Goal: Task Accomplishment & Management: Manage account settings

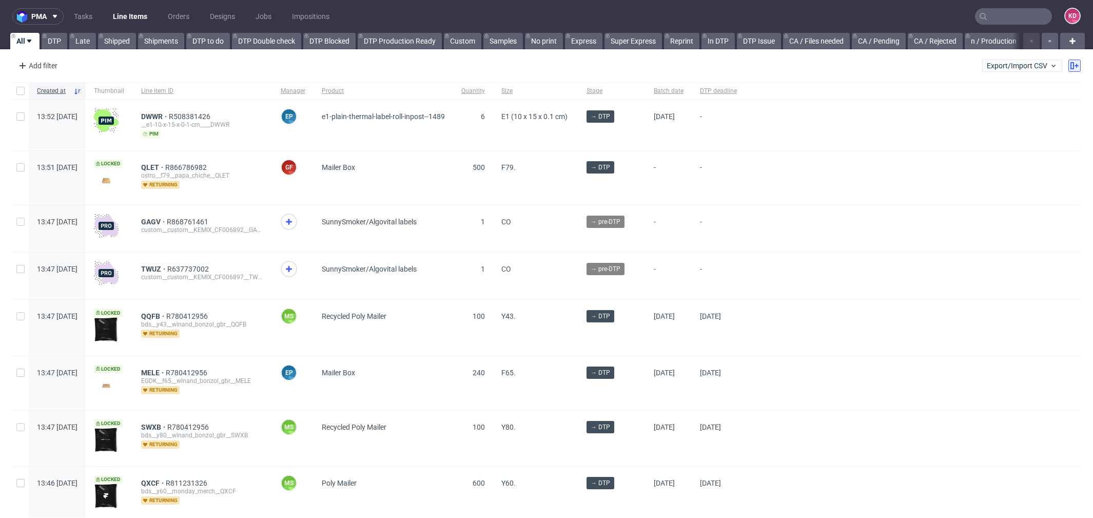
click at [1070, 62] on icon at bounding box center [1074, 66] width 8 height 8
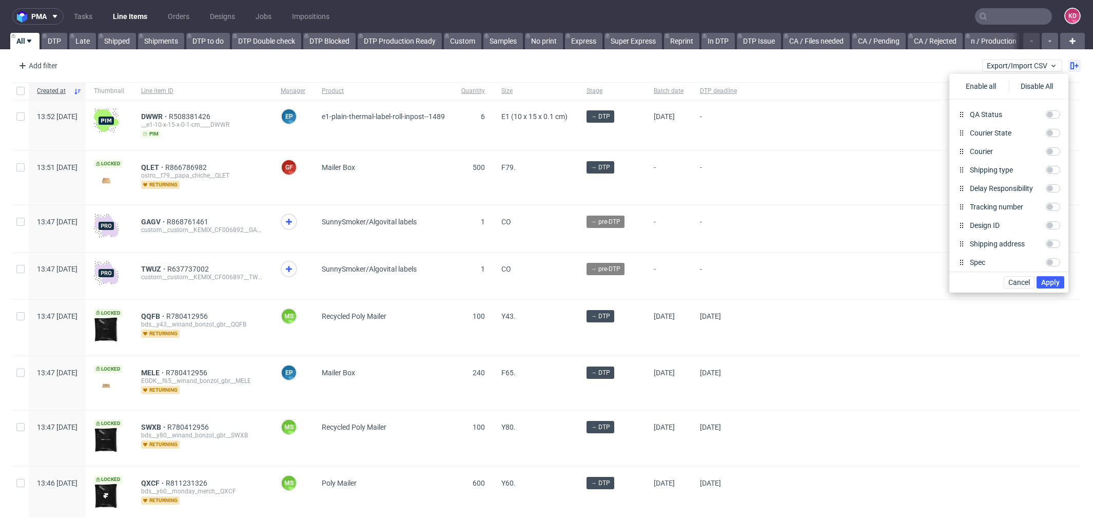
scroll to position [383, 0]
click at [1056, 196] on input "Delay Responsibility" at bounding box center [1052, 193] width 14 height 8
checkbox input "true"
click at [1059, 284] on span "Apply" at bounding box center [1050, 282] width 18 height 7
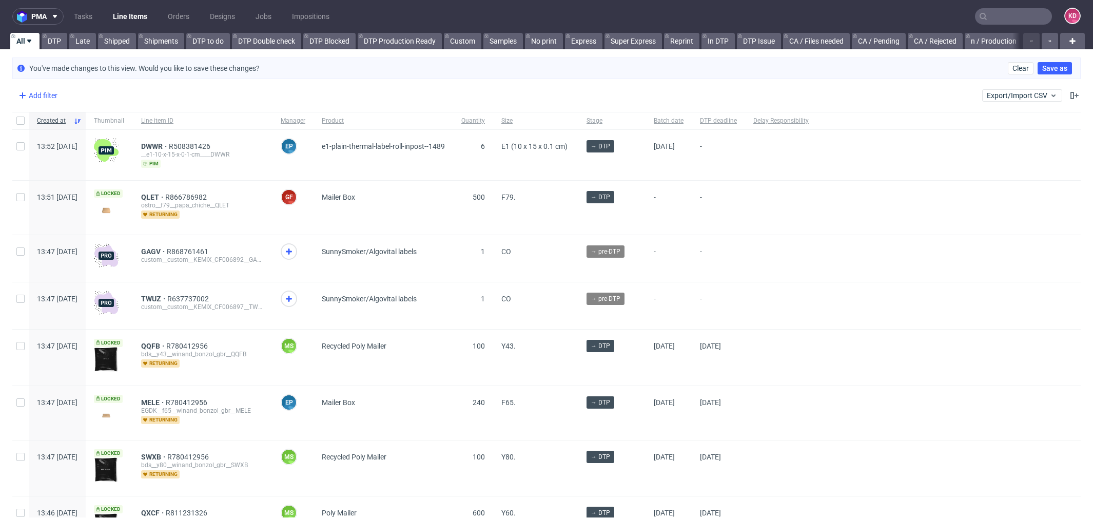
click at [48, 97] on div "Add filter" at bounding box center [36, 95] width 45 height 16
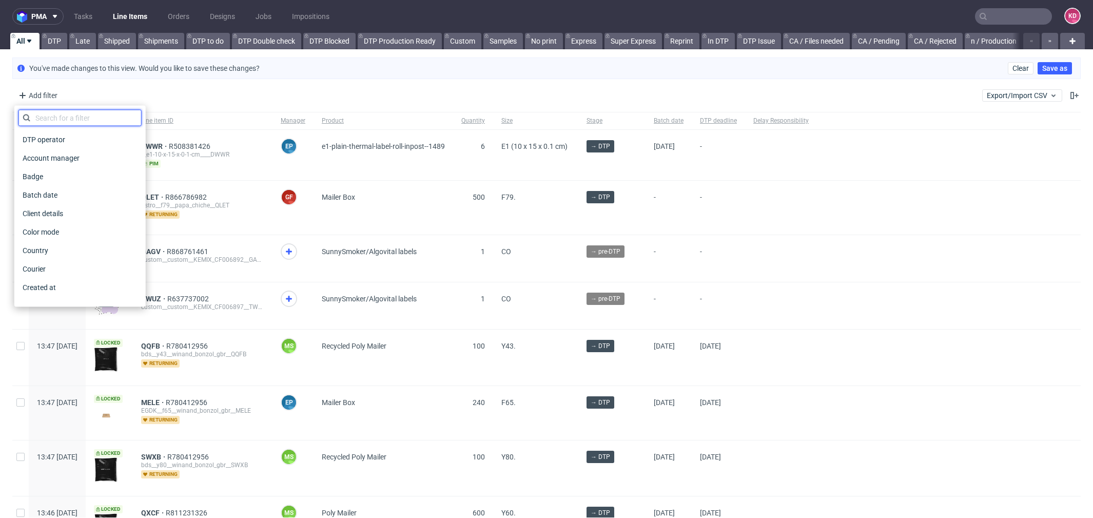
click at [75, 117] on input "text" at bounding box center [79, 118] width 123 height 16
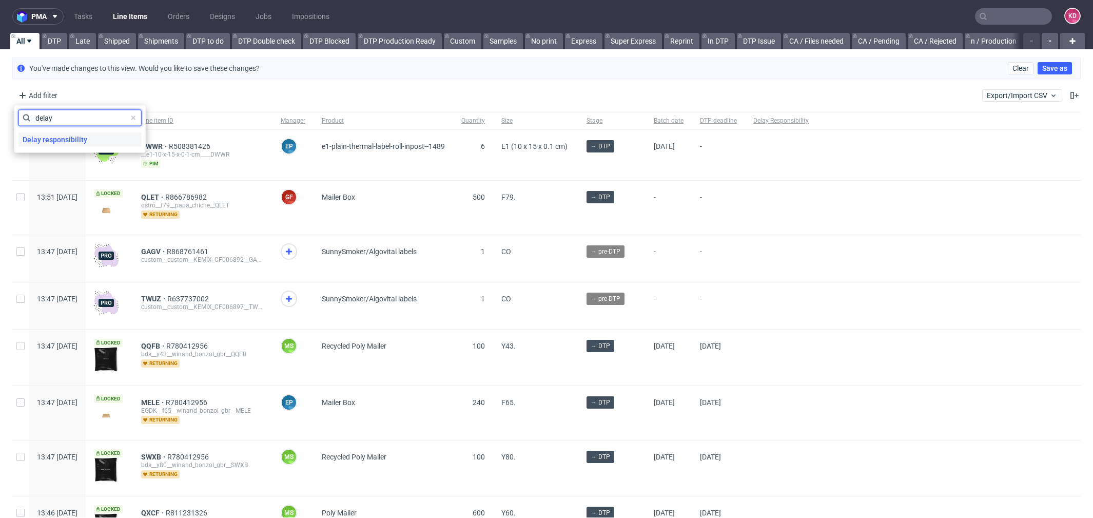
type input "delay"
click at [55, 141] on span "Delay responsibility" at bounding box center [54, 139] width 73 height 14
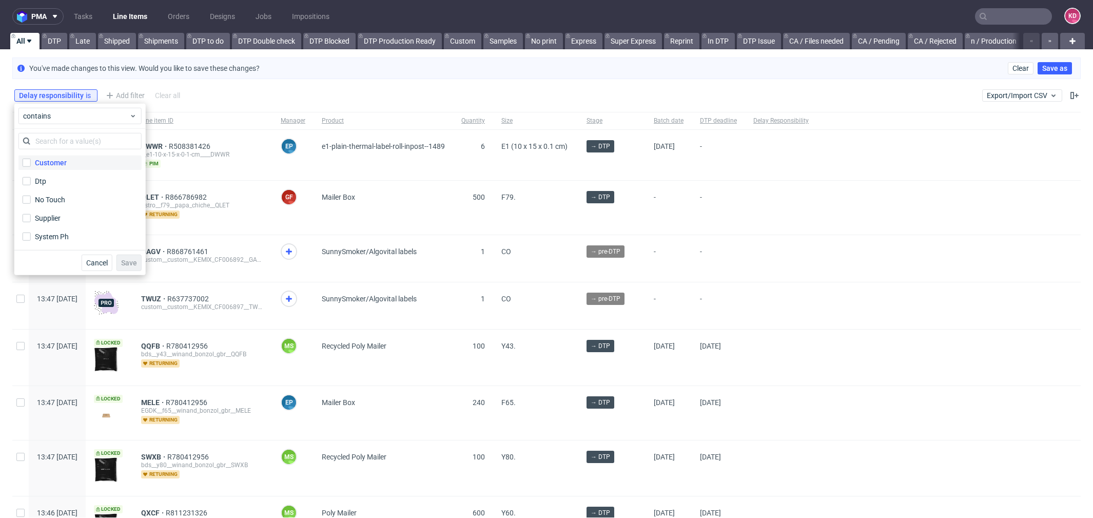
click at [52, 161] on div "Customer" at bounding box center [51, 162] width 32 height 10
click at [31, 161] on input "Customer" at bounding box center [27, 163] width 8 height 8
checkbox input "true"
click at [54, 179] on label "Dtp" at bounding box center [79, 181] width 123 height 14
click at [31, 179] on input "Dtp" at bounding box center [27, 181] width 8 height 8
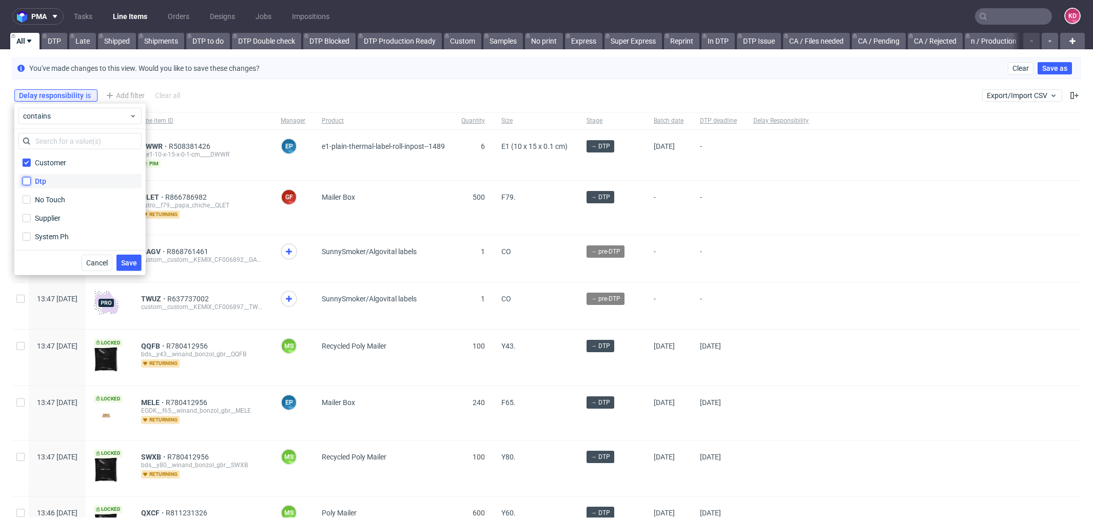
checkbox input "true"
click at [60, 207] on div "No Touch" at bounding box center [79, 199] width 123 height 18
click at [57, 218] on div "Supplier" at bounding box center [48, 218] width 27 height 10
click at [31, 218] on input "Supplier" at bounding box center [27, 218] width 8 height 8
checkbox input "true"
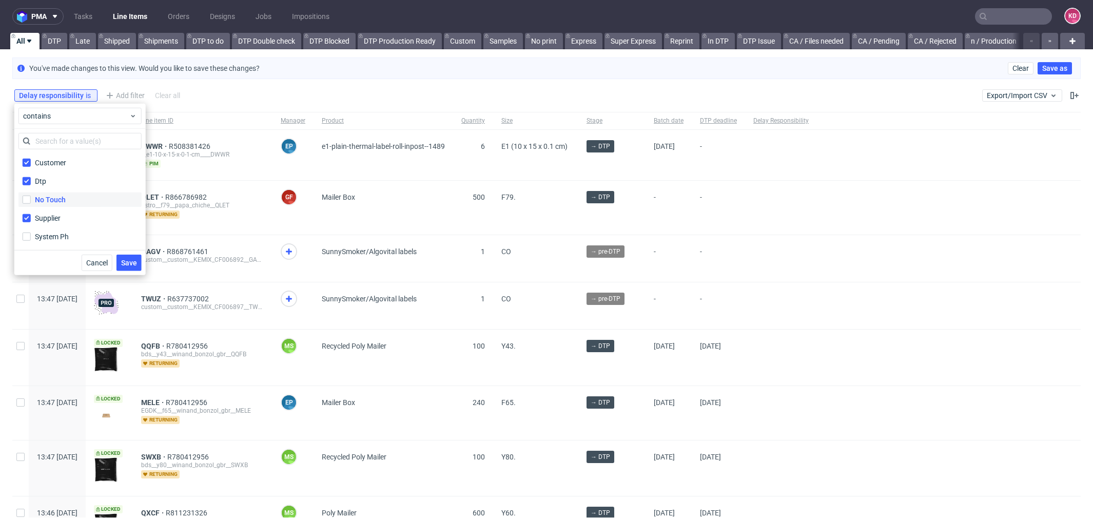
click at [64, 197] on div "No Touch" at bounding box center [50, 199] width 31 height 10
click at [31, 197] on input "No Touch" at bounding box center [27, 199] width 8 height 8
checkbox input "true"
click at [67, 245] on div "Customer Dtp No Touch Supplier System Ph" at bounding box center [79, 189] width 131 height 121
click at [66, 242] on label "System Ph" at bounding box center [79, 236] width 123 height 14
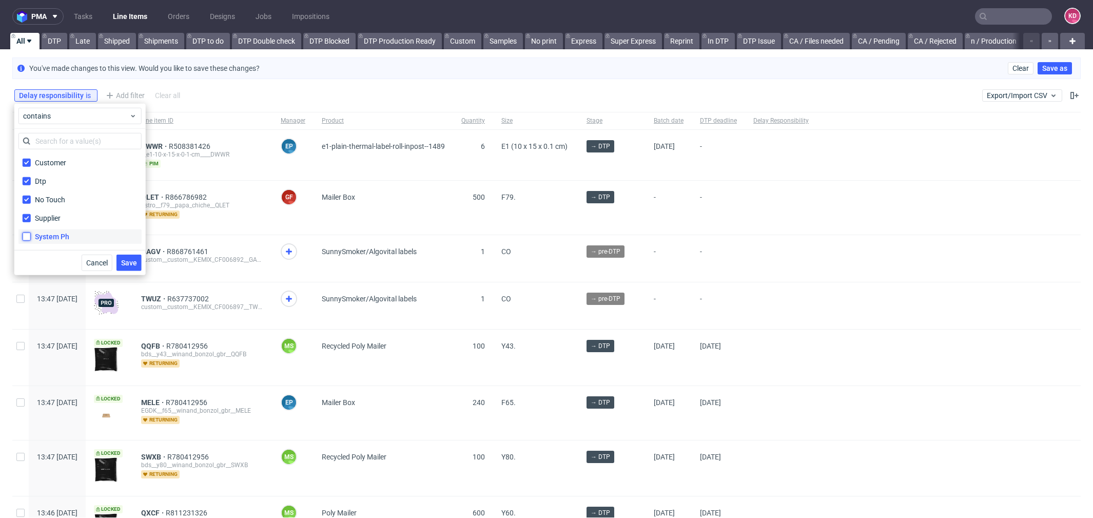
click at [31, 241] on input "System Ph" at bounding box center [27, 236] width 8 height 8
checkbox input "true"
click at [137, 263] on button "Save" at bounding box center [128, 262] width 25 height 16
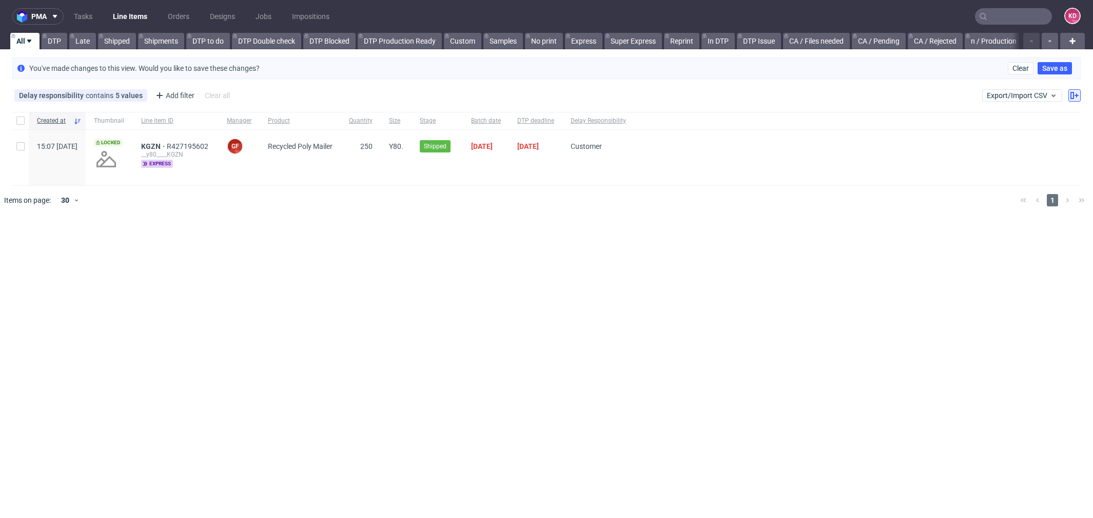
click at [1072, 100] on button at bounding box center [1074, 95] width 12 height 12
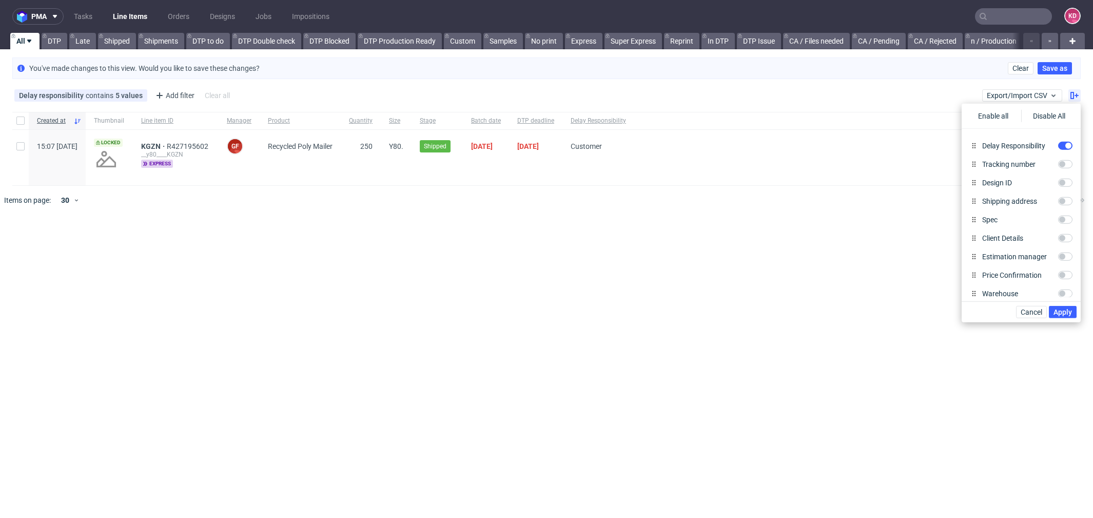
scroll to position [502, 0]
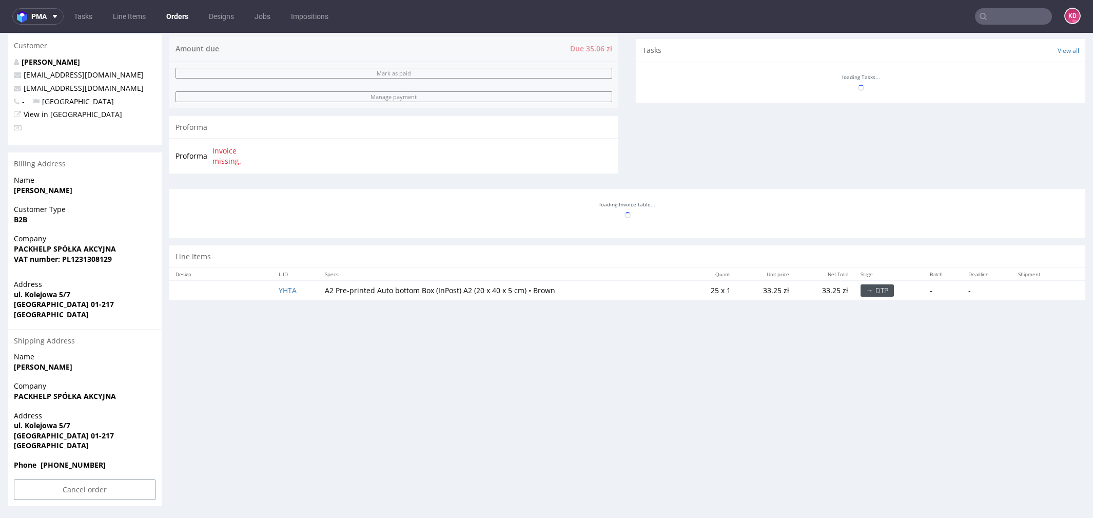
scroll to position [3, 0]
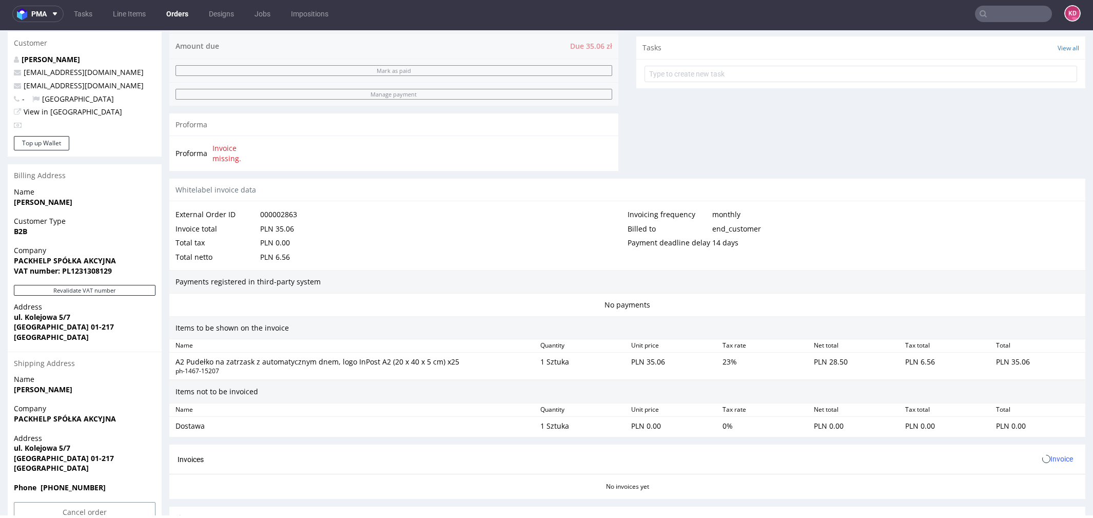
click at [289, 286] on div "Payments registered in third-party system" at bounding box center [627, 282] width 916 height 24
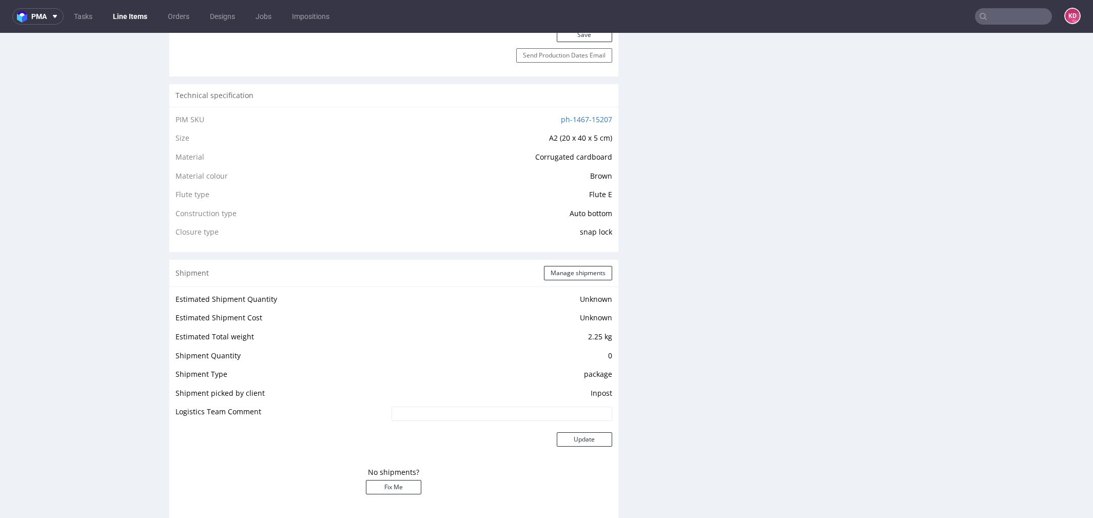
scroll to position [658, 0]
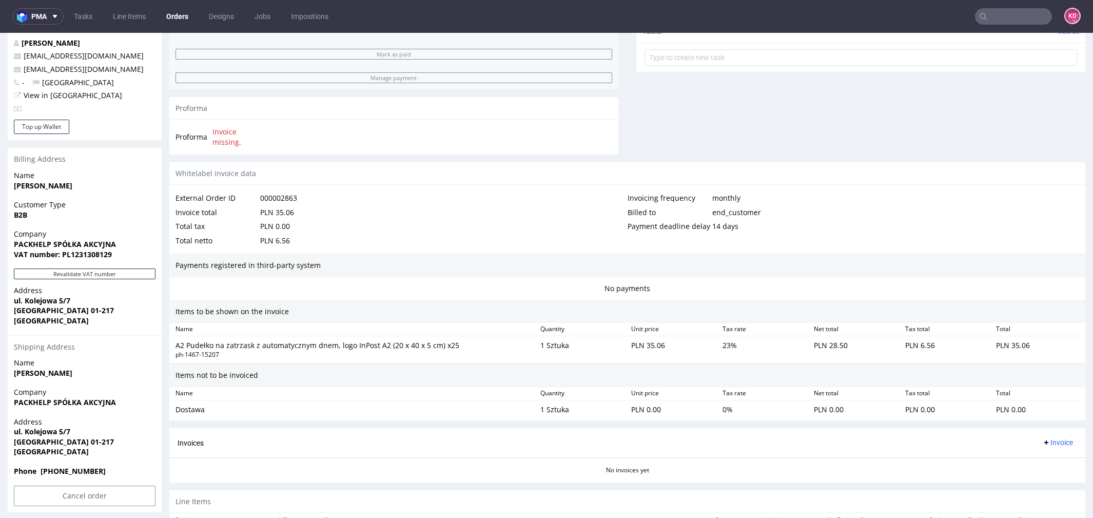
scroll to position [416, 0]
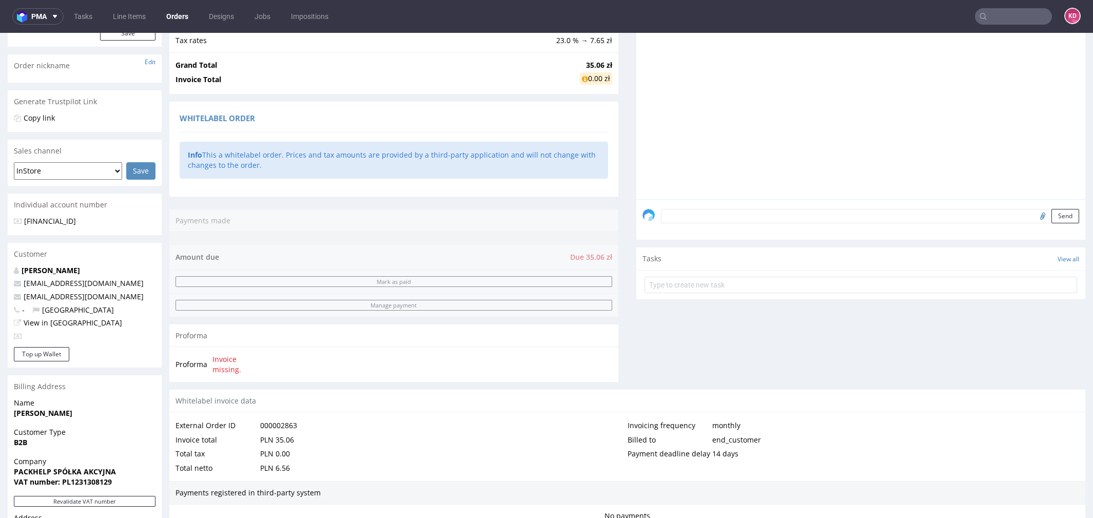
scroll to position [416, 0]
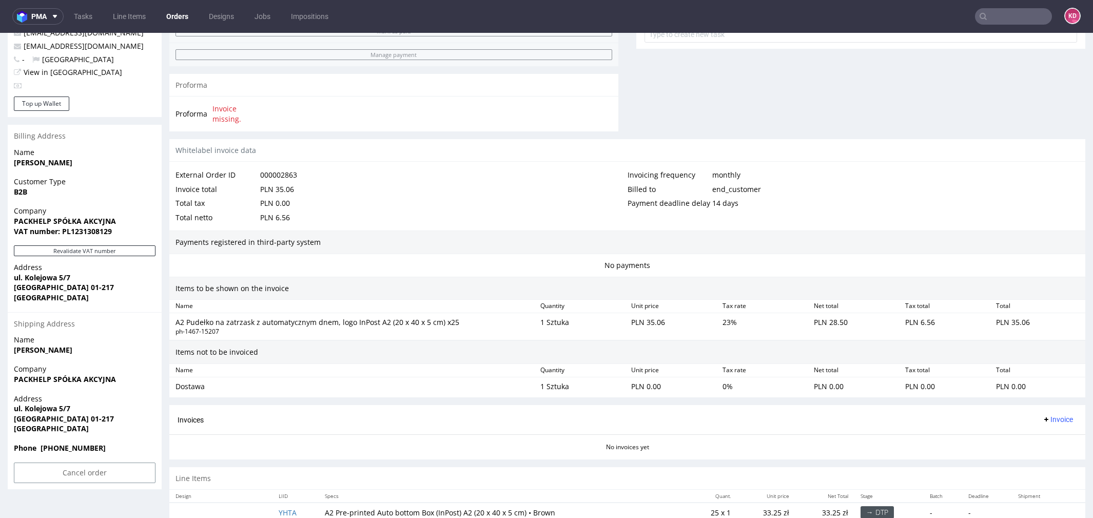
scroll to position [416, 0]
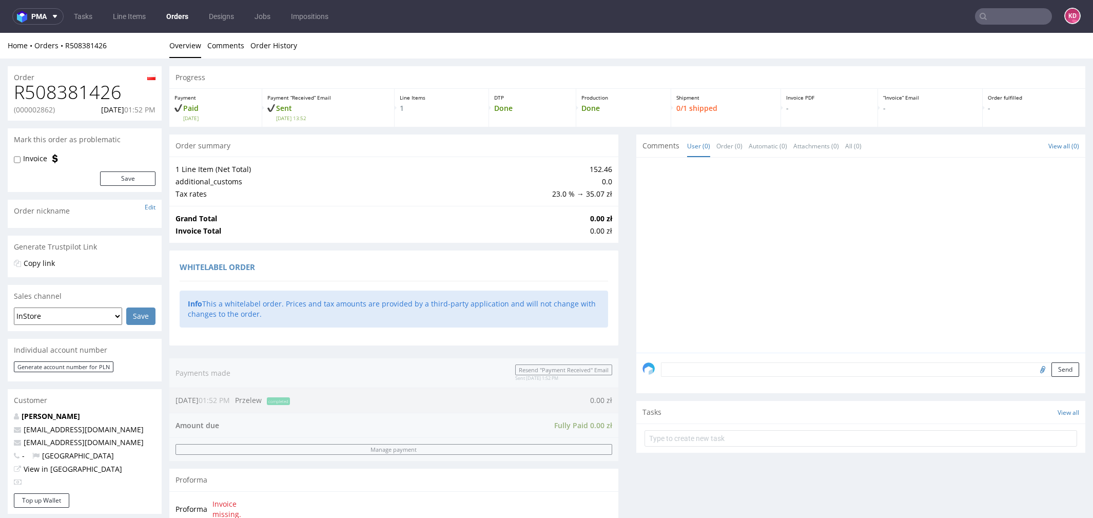
scroll to position [380, 0]
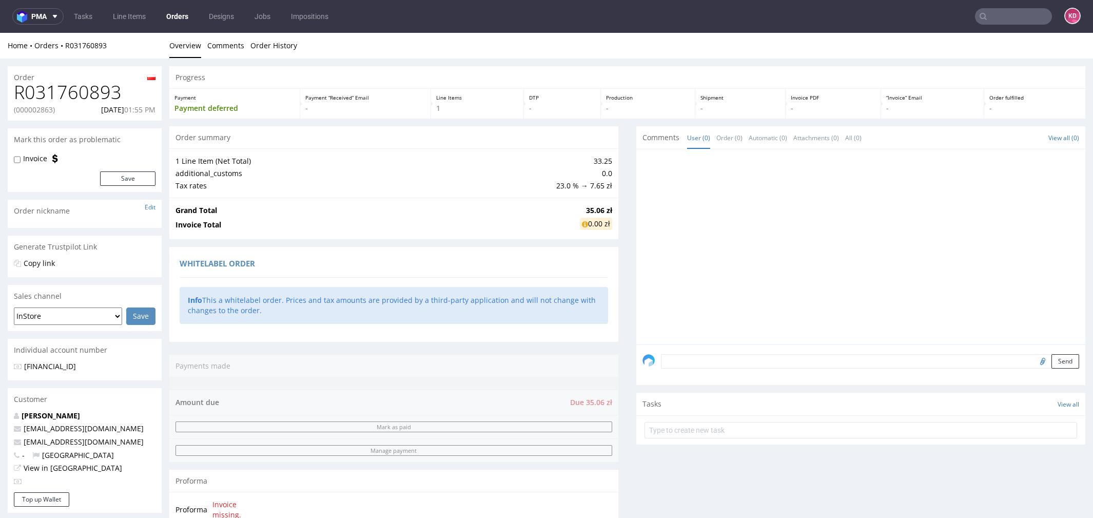
scroll to position [416, 0]
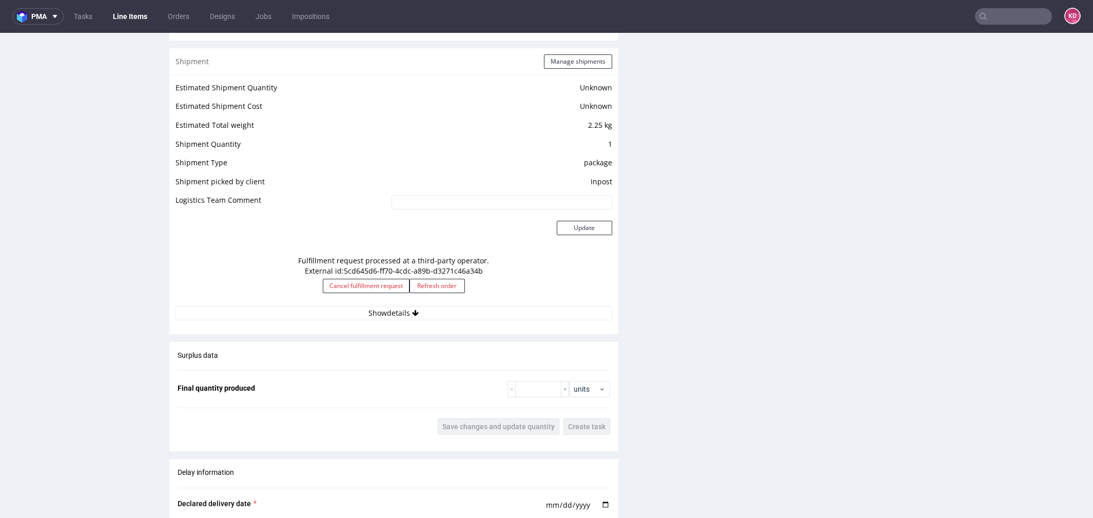
scroll to position [868, 0]
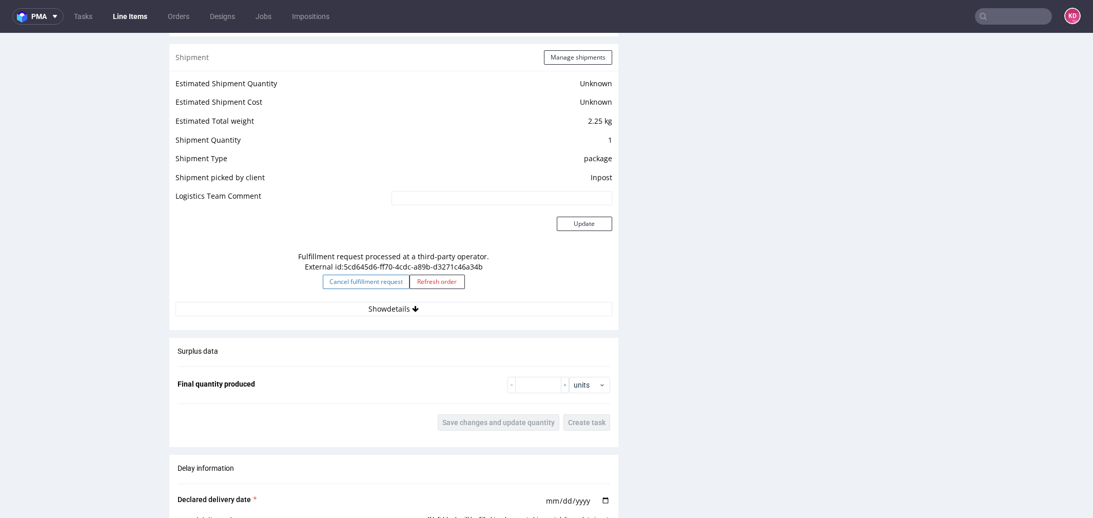
click at [372, 279] on button "Cancel fulfillment request" at bounding box center [366, 281] width 87 height 14
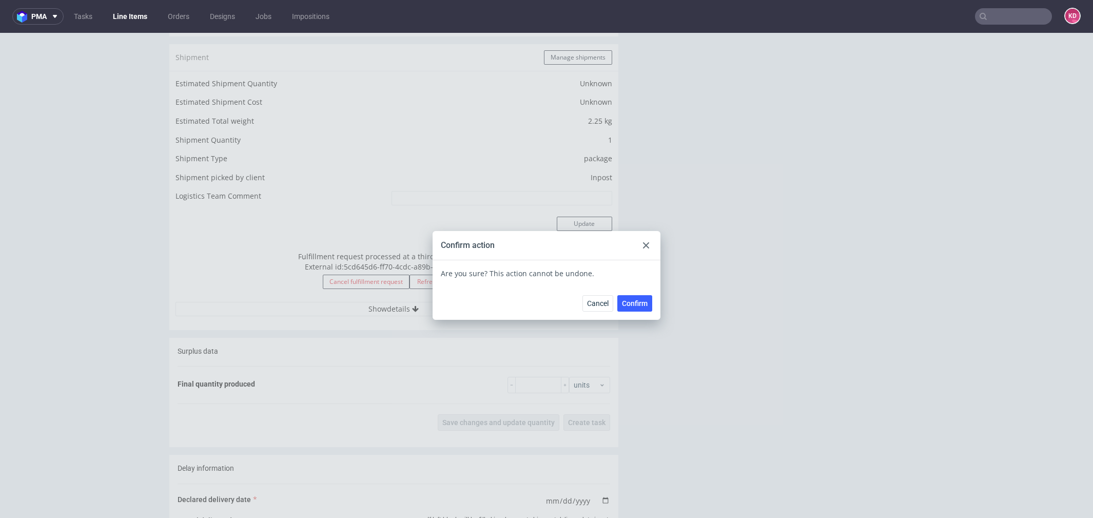
drag, startPoint x: 623, startPoint y: 308, endPoint x: 616, endPoint y: 305, distance: 7.1
click at [623, 308] on button "Confirm" at bounding box center [634, 303] width 35 height 16
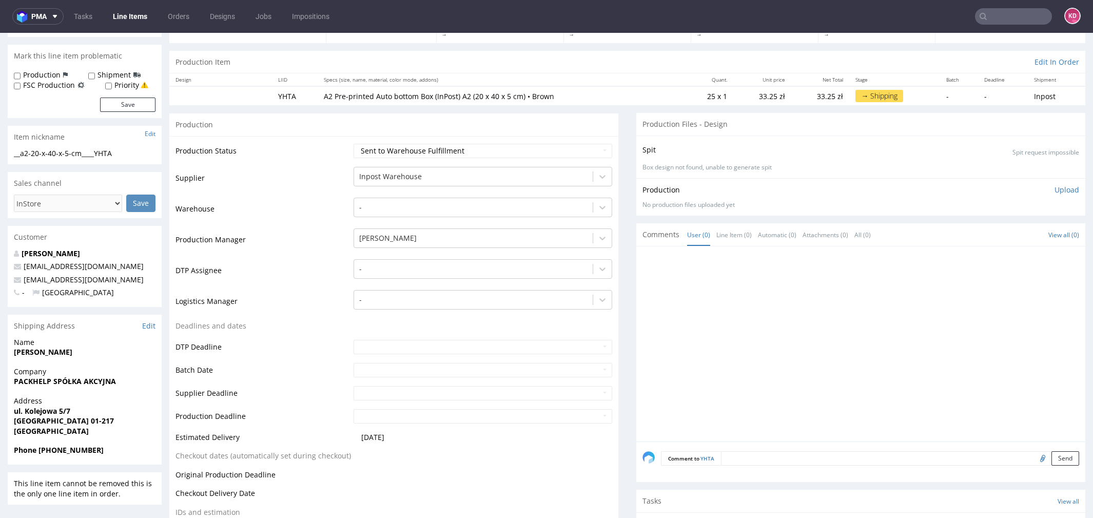
scroll to position [0, 0]
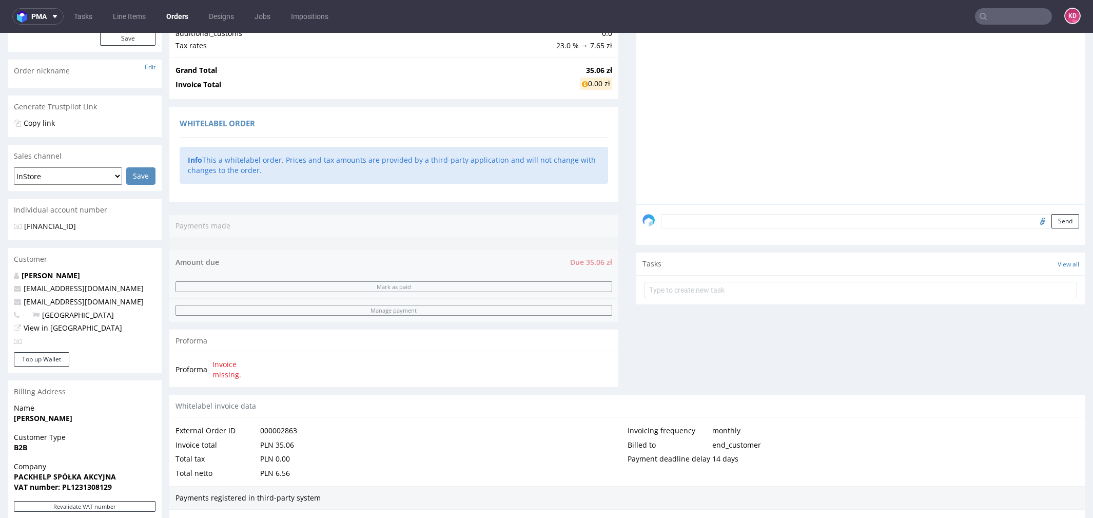
scroll to position [416, 0]
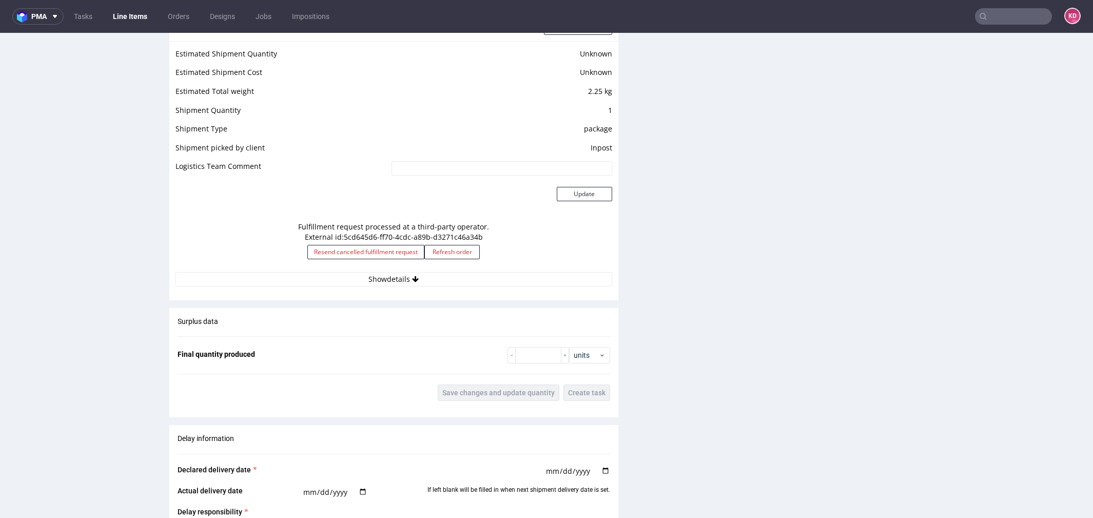
scroll to position [968, 0]
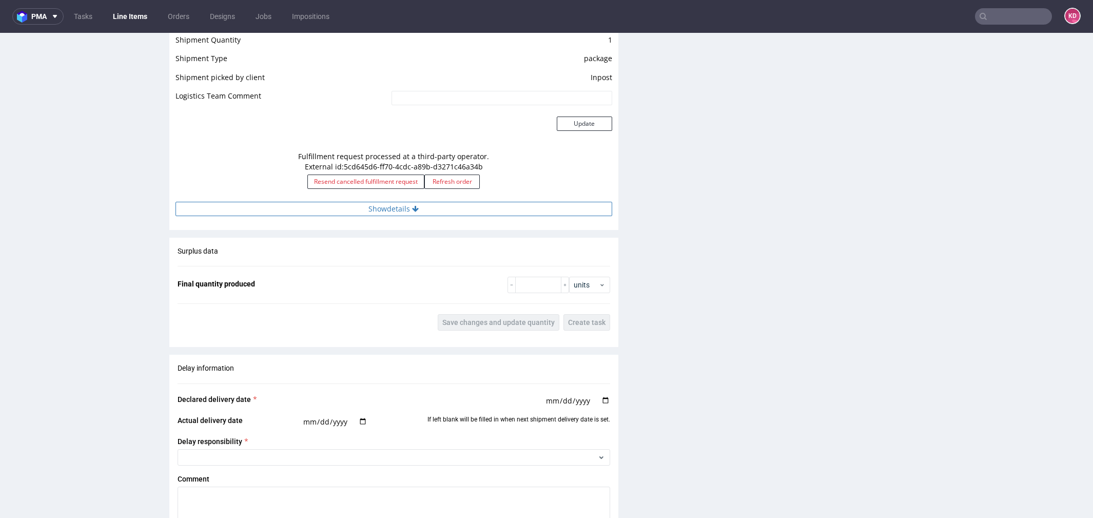
click at [421, 207] on button "Show details" at bounding box center [393, 209] width 437 height 14
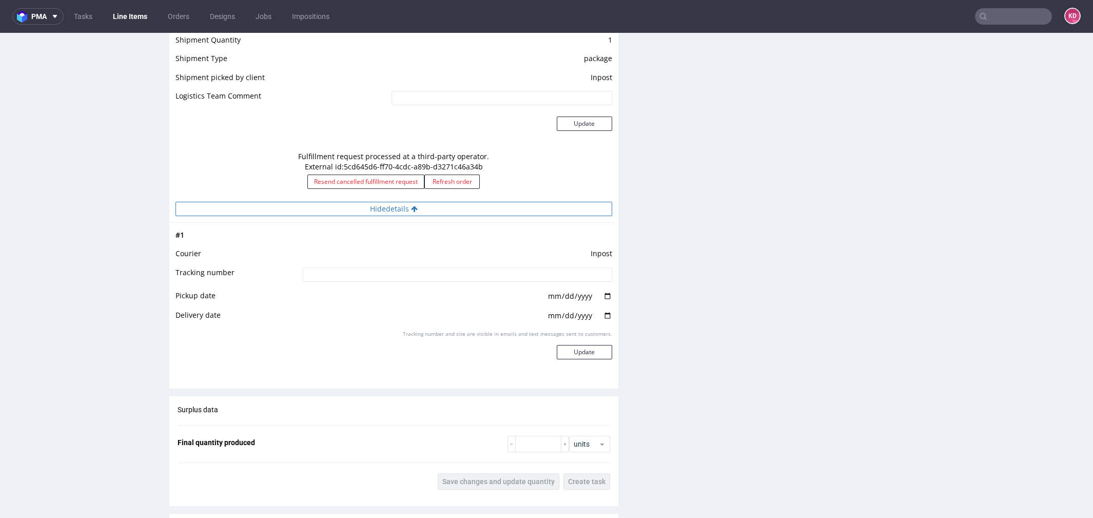
click at [420, 207] on button "Hide details" at bounding box center [393, 209] width 437 height 14
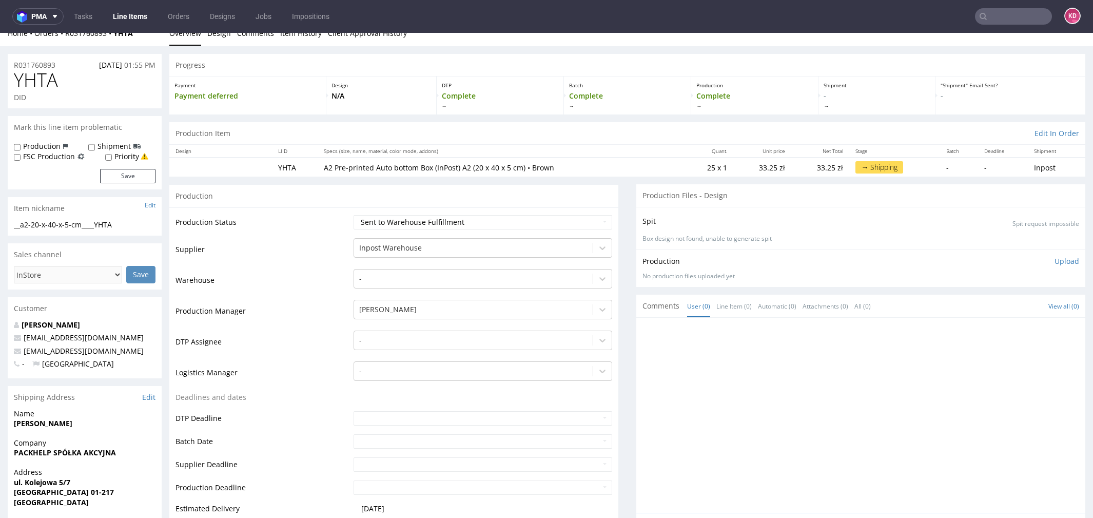
scroll to position [0, 0]
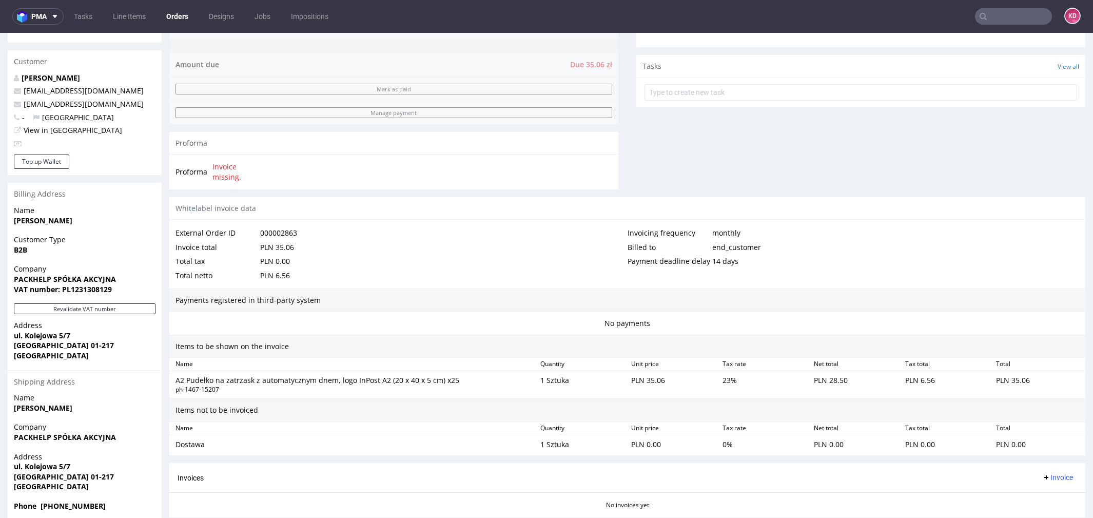
scroll to position [416, 0]
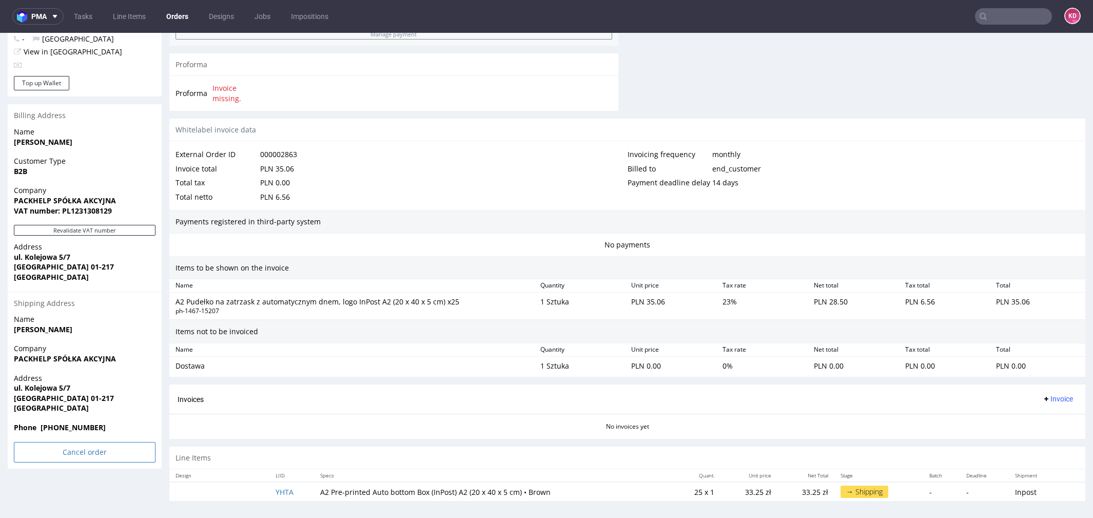
click at [97, 452] on input "Cancel order" at bounding box center [85, 452] width 142 height 21
click at [71, 423] on link "Yes" at bounding box center [68, 423] width 29 height 15
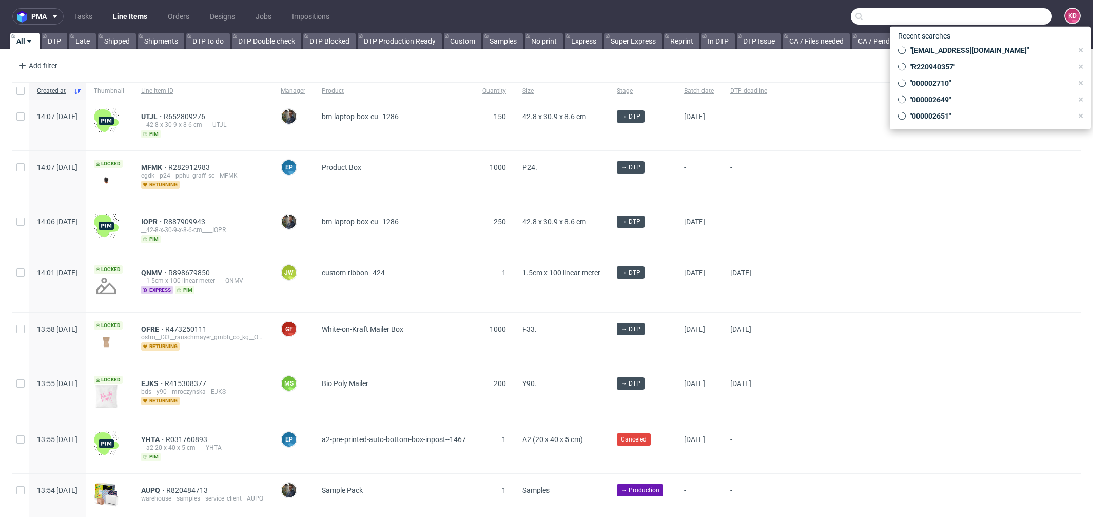
click at [1023, 14] on input "text" at bounding box center [951, 16] width 201 height 16
paste input "000002863"
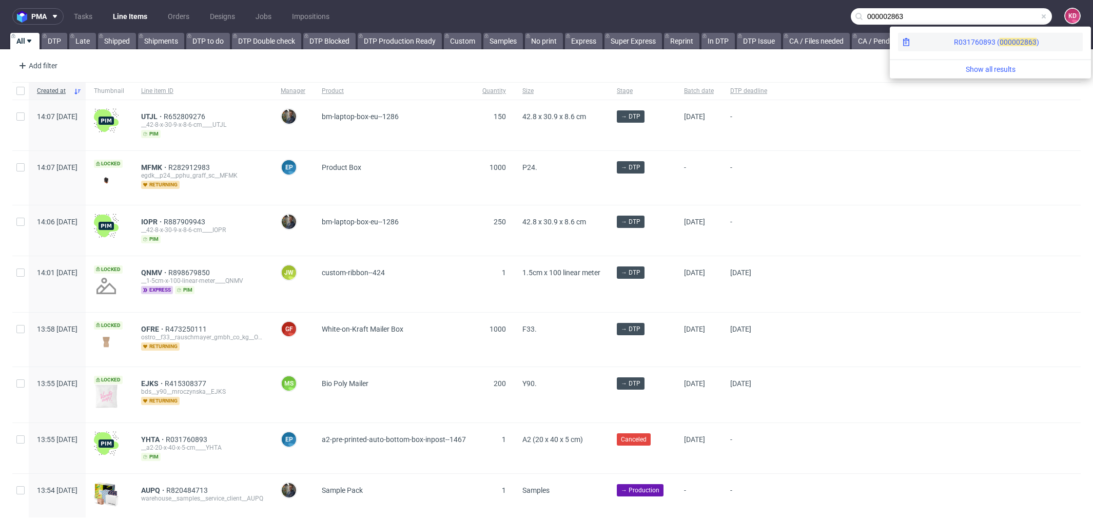
type input "000002863"
click at [1020, 39] on span "2863" at bounding box center [1028, 42] width 16 height 8
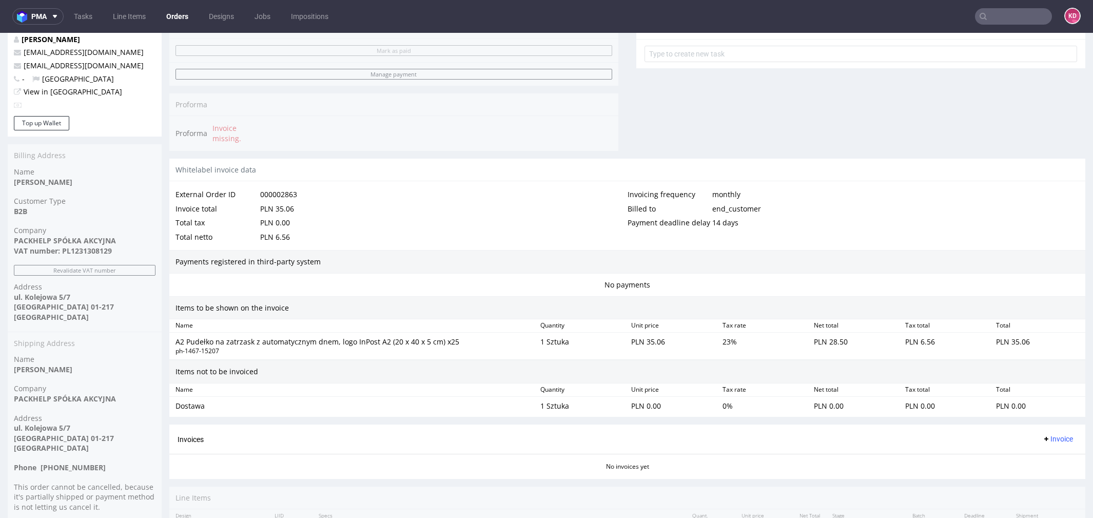
scroll to position [445, 0]
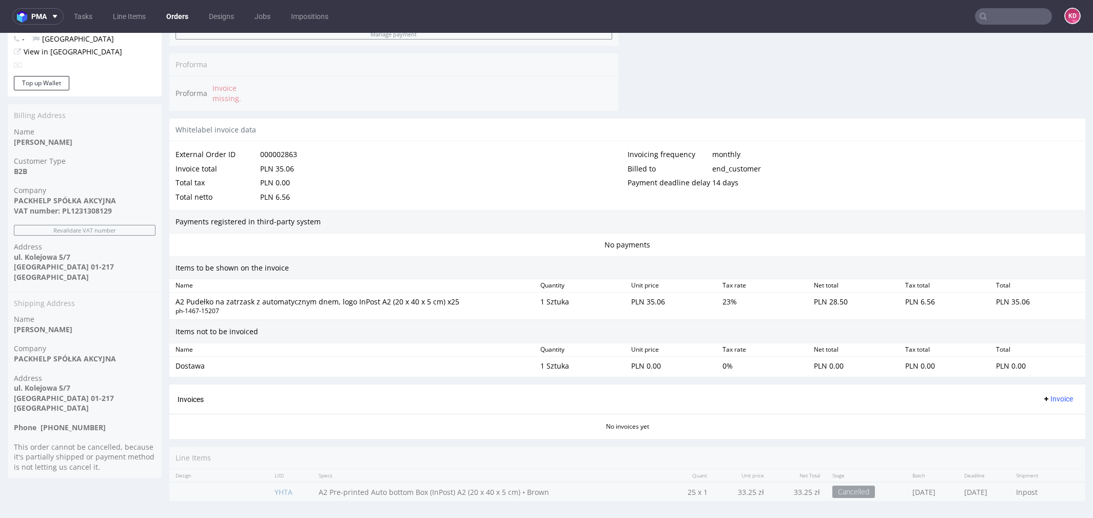
scroll to position [3, 0]
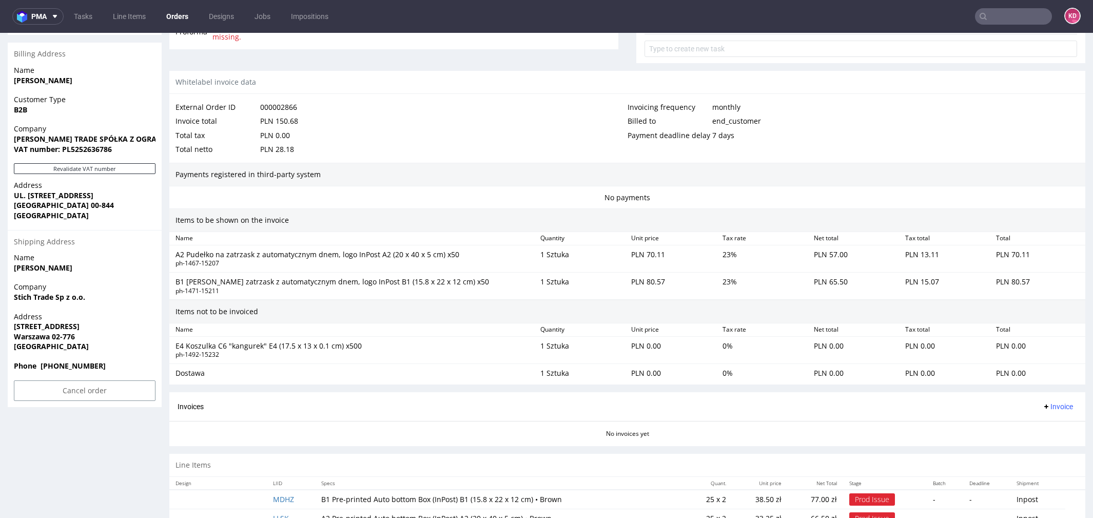
scroll to position [523, 0]
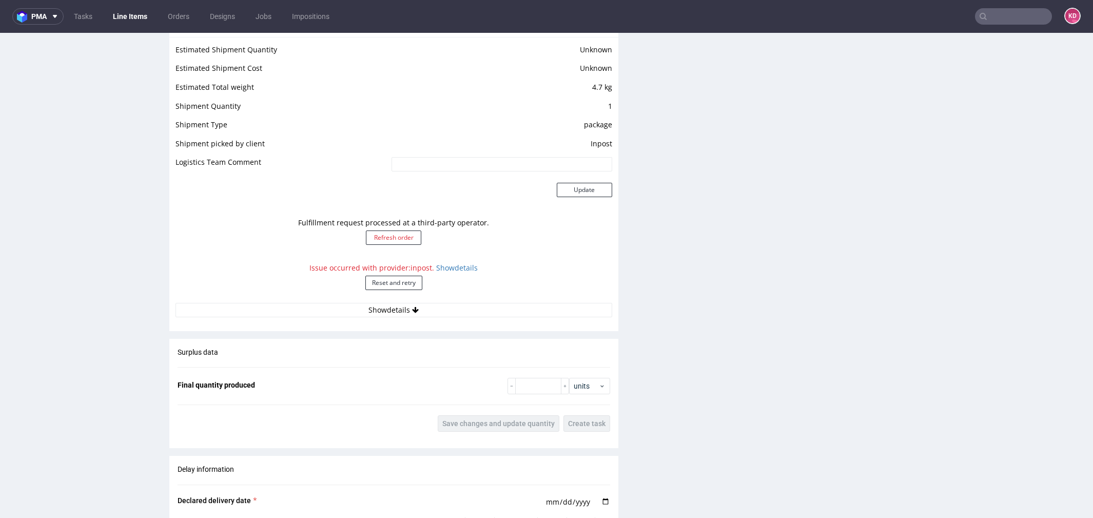
scroll to position [905, 0]
click at [457, 260] on link "Show details" at bounding box center [457, 265] width 42 height 10
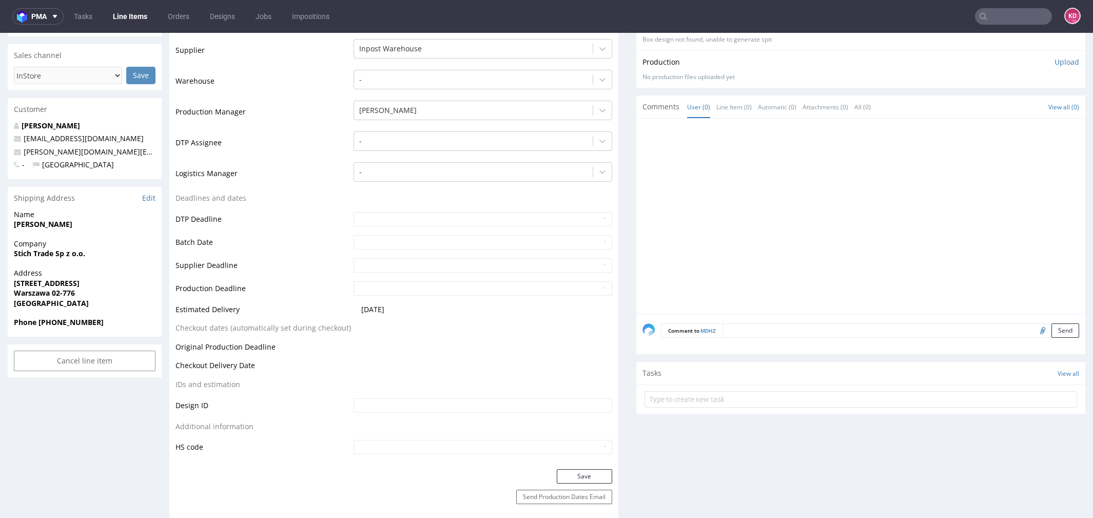
scroll to position [197, 0]
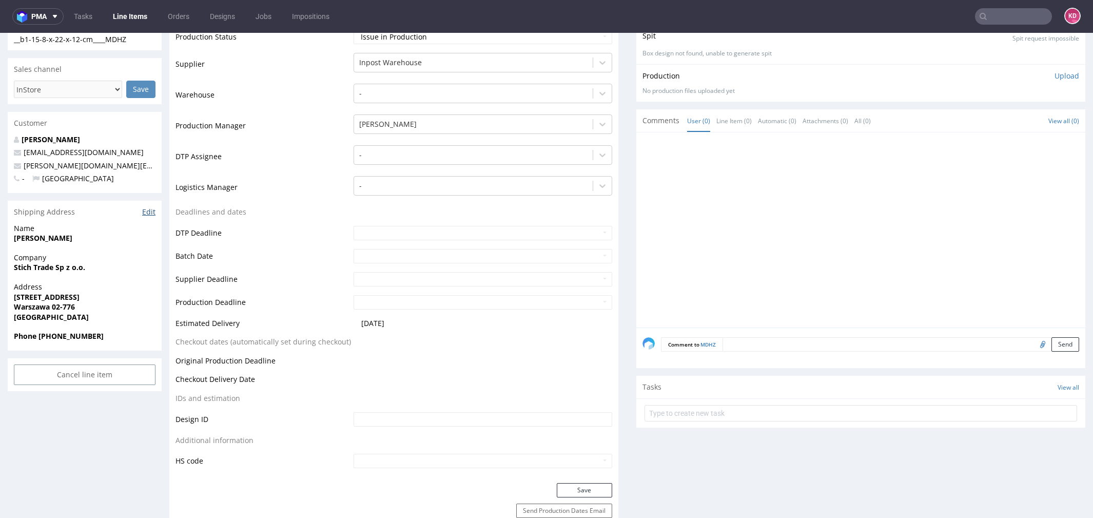
click at [149, 210] on link "Edit" at bounding box center [148, 212] width 13 height 10
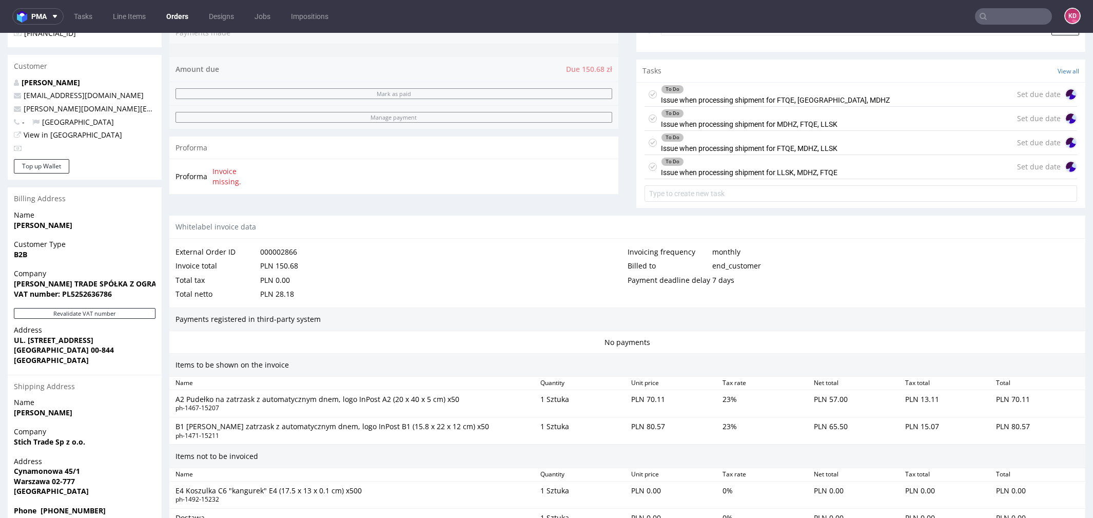
scroll to position [523, 0]
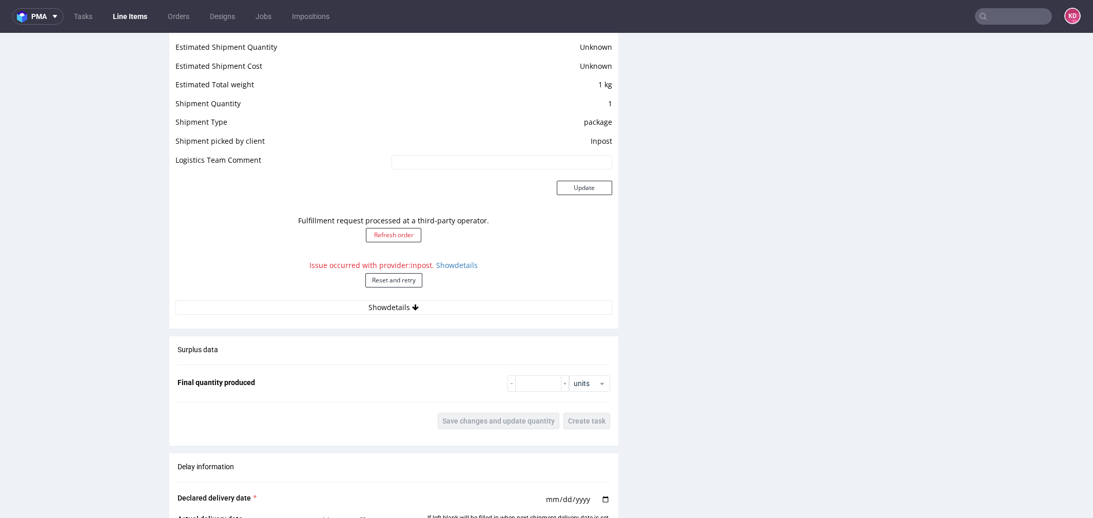
scroll to position [846, 0]
click at [406, 284] on button "Reset and retry" at bounding box center [393, 281] width 57 height 14
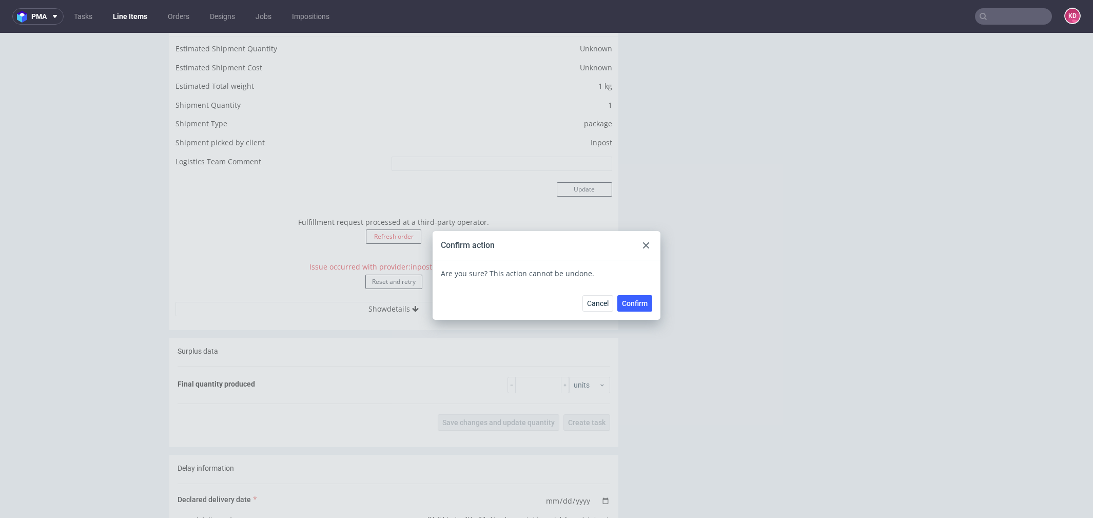
click at [624, 302] on span "Confirm" at bounding box center [635, 303] width 26 height 7
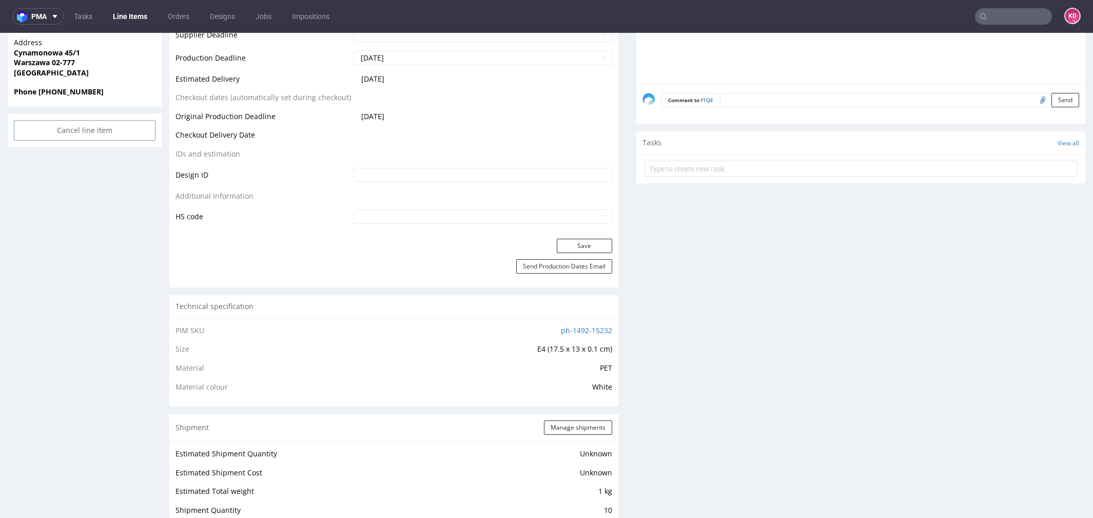
scroll to position [0, 0]
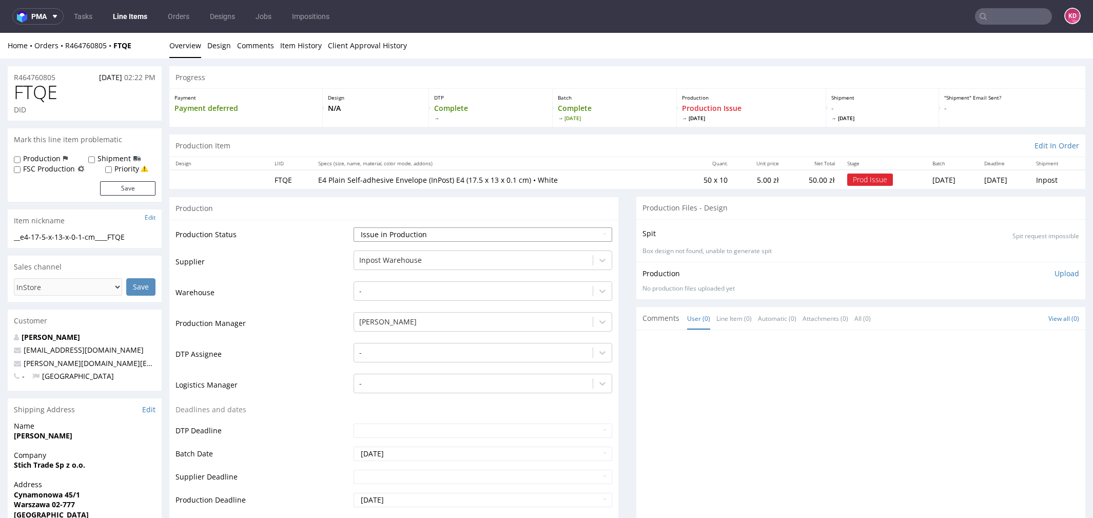
click at [444, 233] on select "Waiting for Artwork Waiting for Diecut Waiting for Mockup Waiting for DTP Waiti…" at bounding box center [482, 234] width 259 height 14
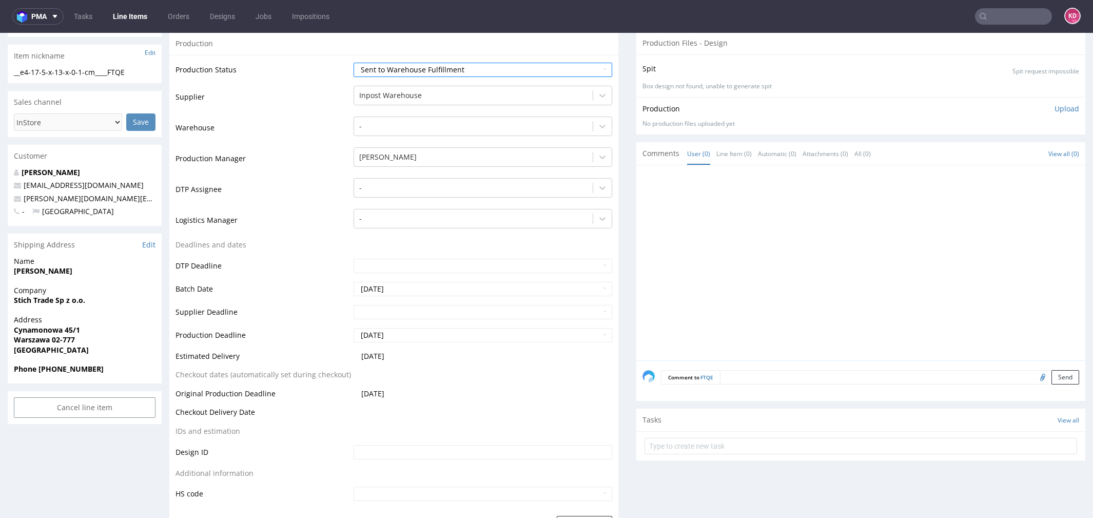
scroll to position [269, 0]
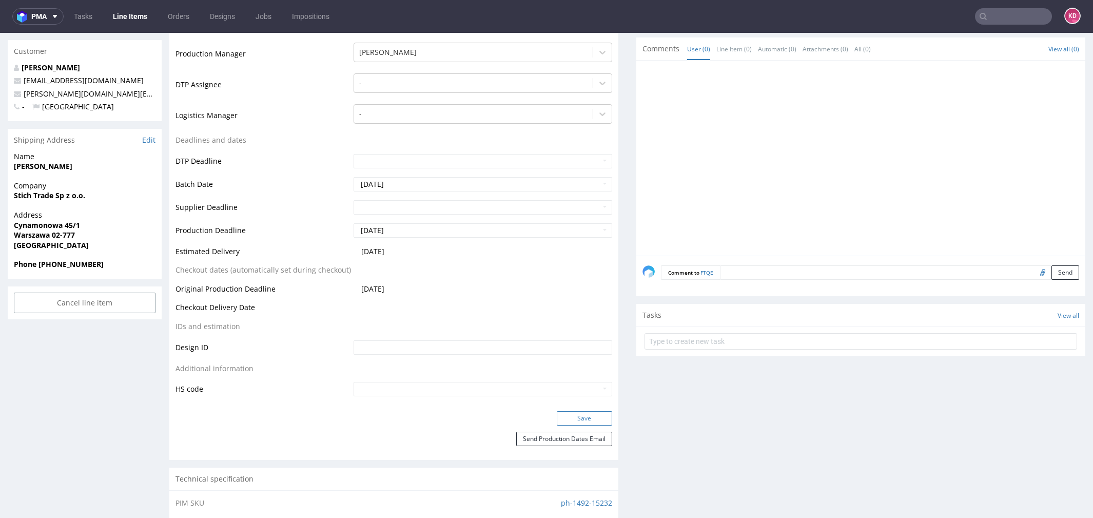
click at [570, 416] on button "Save" at bounding box center [584, 418] width 55 height 14
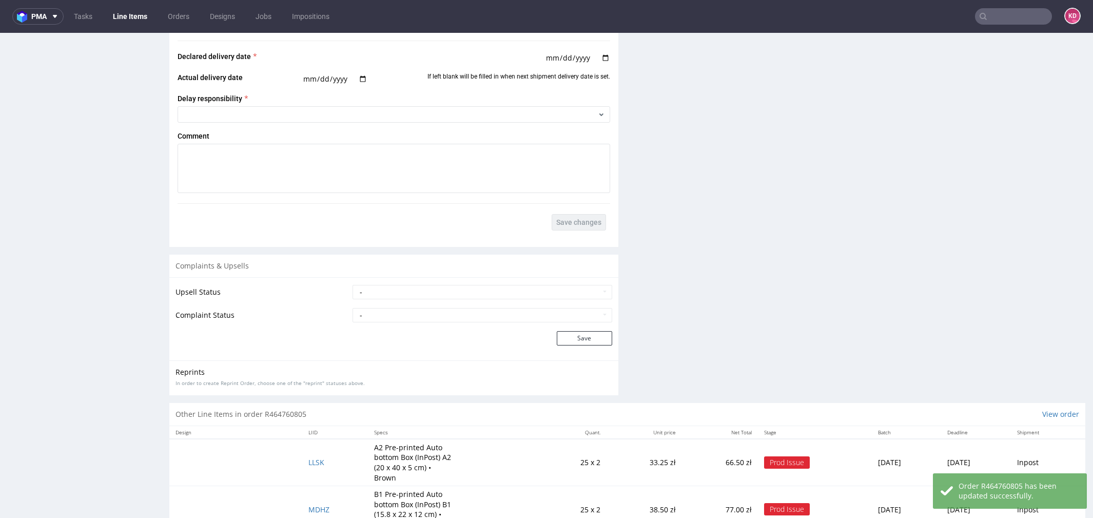
scroll to position [1298, 0]
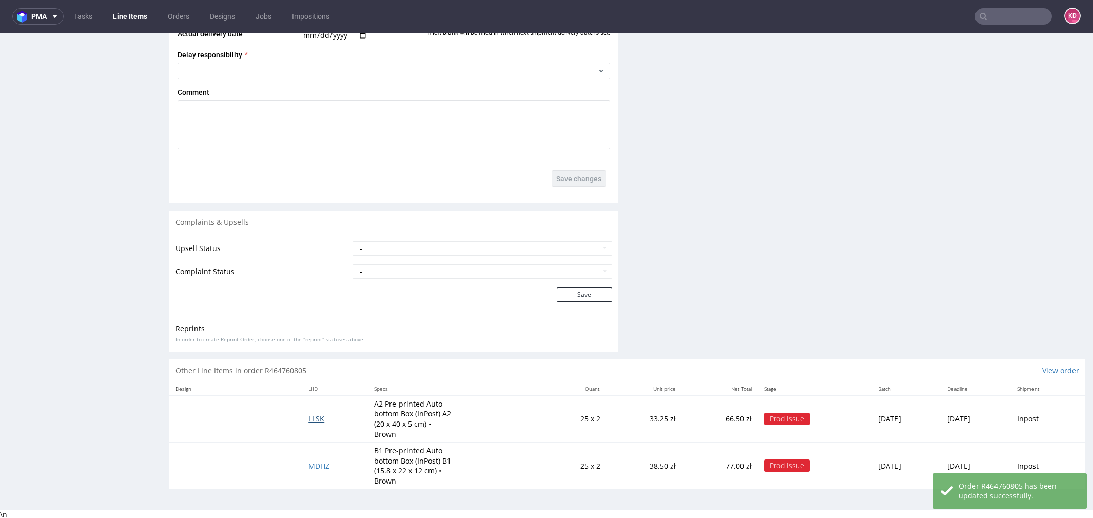
click at [310, 421] on span "LLSK" at bounding box center [316, 418] width 16 height 10
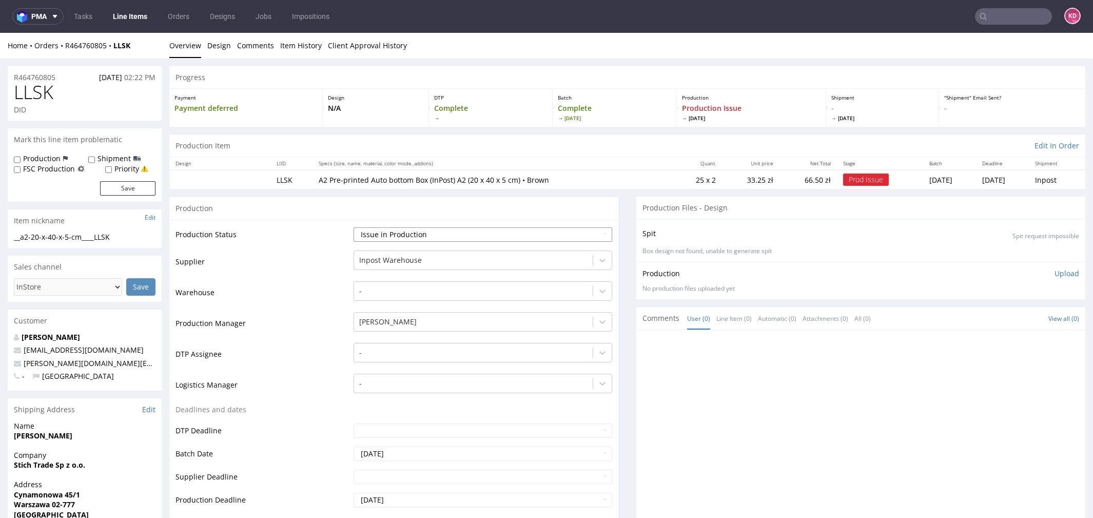
click at [397, 228] on select "Waiting for Artwork Waiting for Diecut Waiting for Mockup Waiting for DTP Waiti…" at bounding box center [482, 234] width 259 height 14
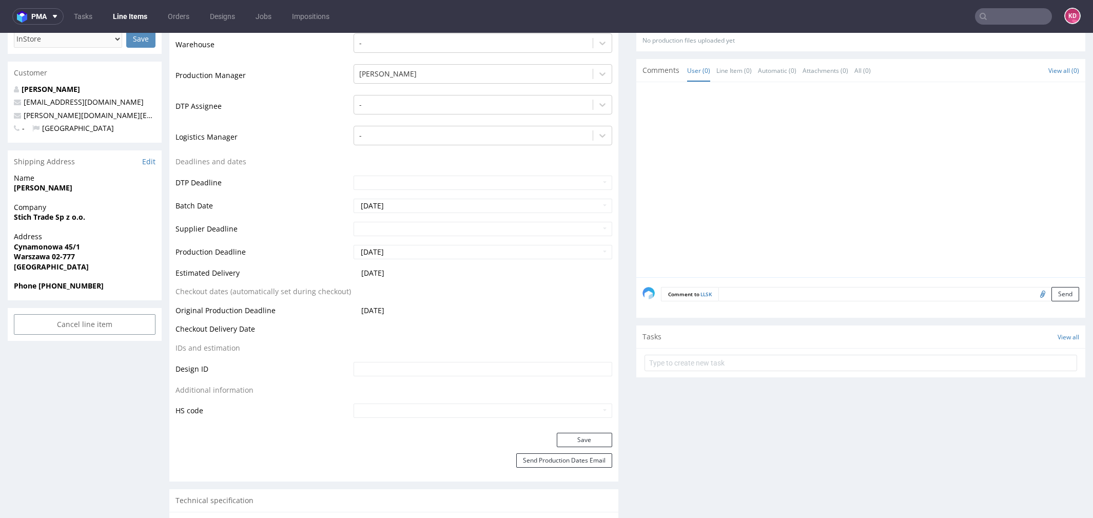
scroll to position [280, 0]
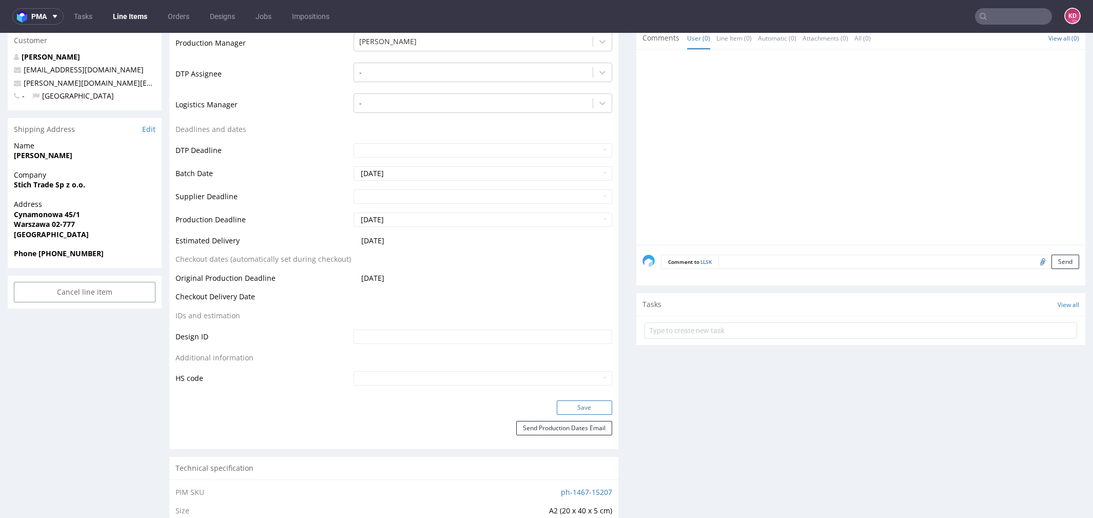
click at [583, 407] on button "Save" at bounding box center [584, 407] width 55 height 14
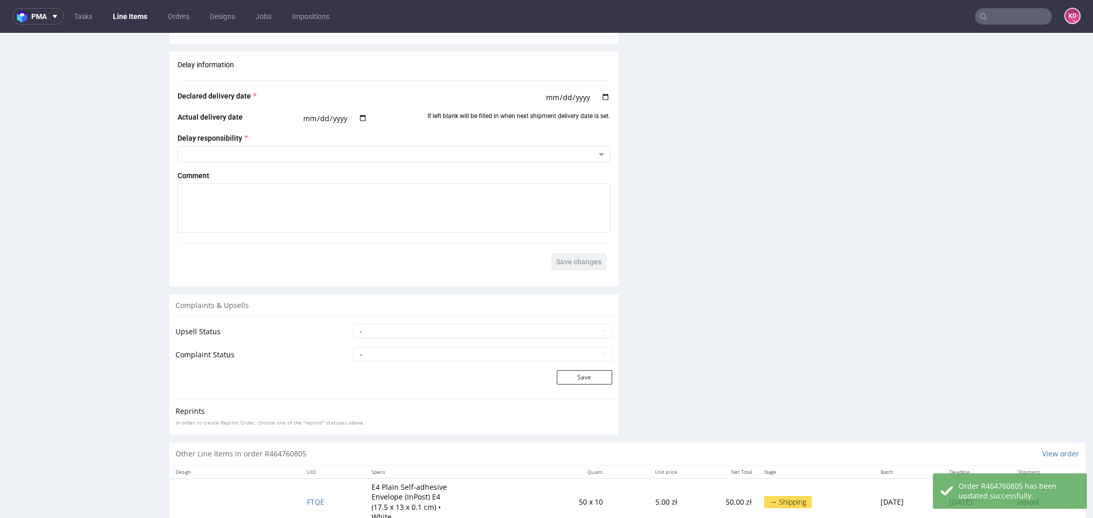
scroll to position [1354, 0]
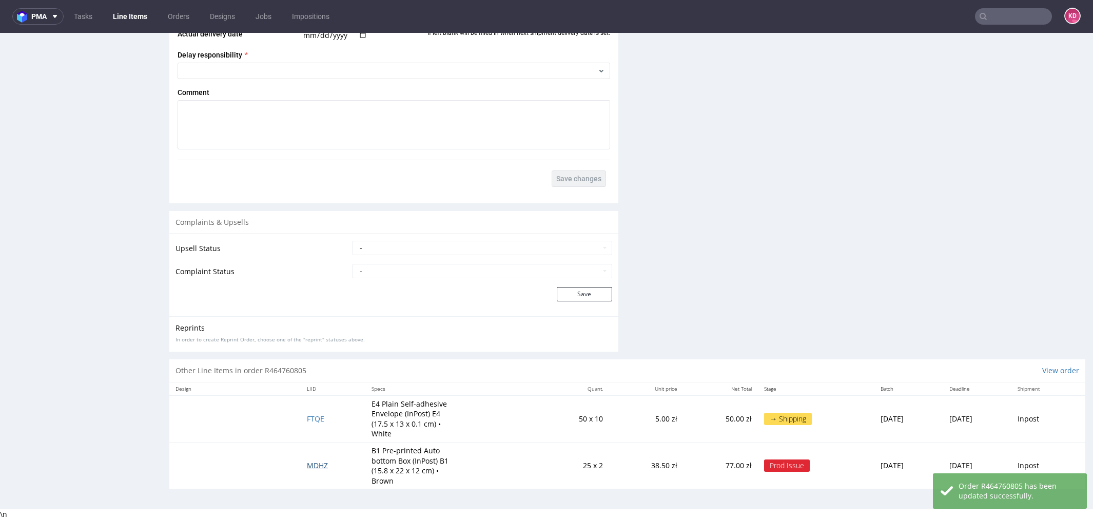
click at [313, 464] on span "MDHZ" at bounding box center [317, 465] width 21 height 10
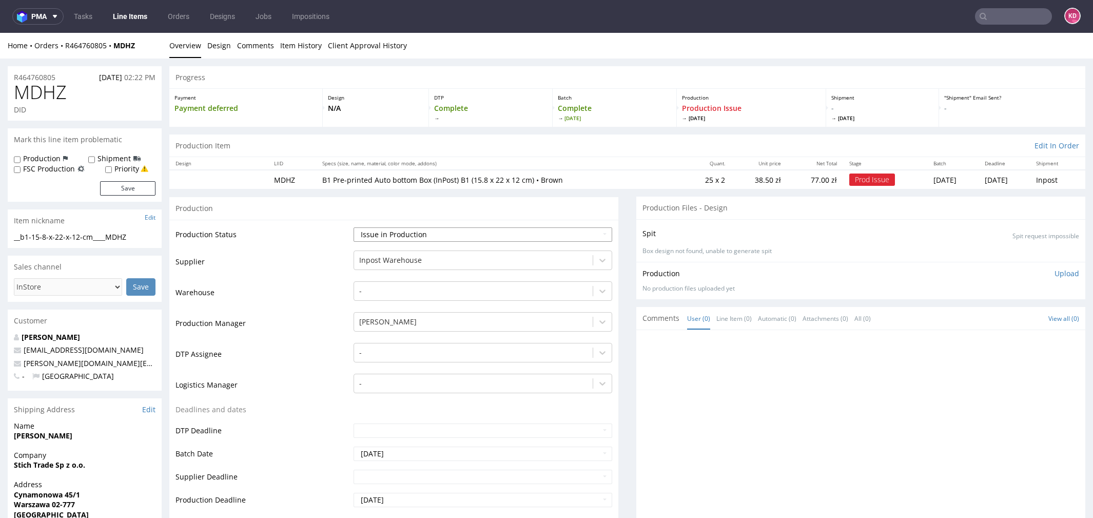
click at [445, 231] on select "Waiting for Artwork Waiting for Diecut Waiting for Mockup Waiting for DTP Waiti…" at bounding box center [482, 234] width 259 height 14
select select "sent_to_warehouse_fulfillment"
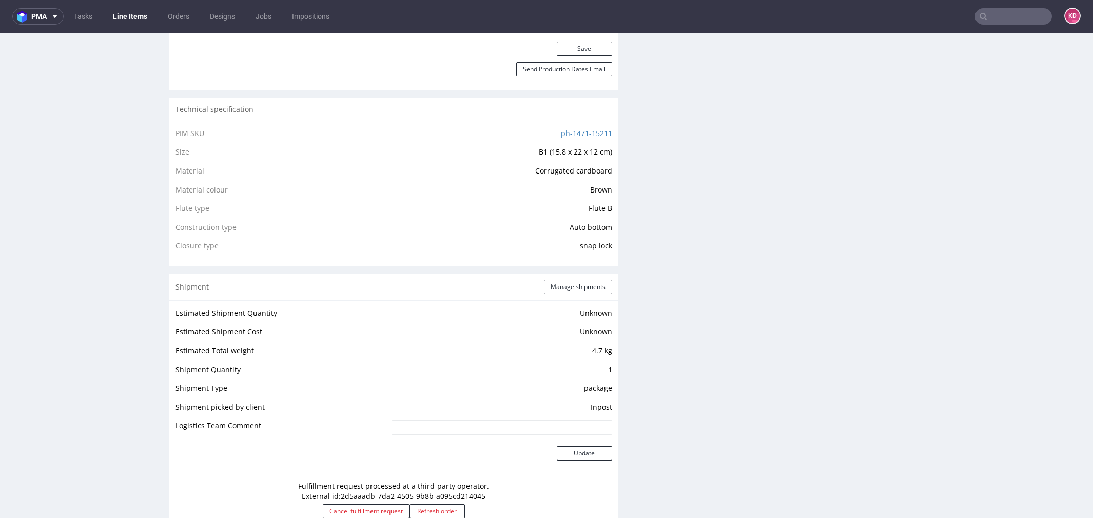
scroll to position [641, 0]
click at [577, 47] on button "Save" at bounding box center [584, 46] width 55 height 14
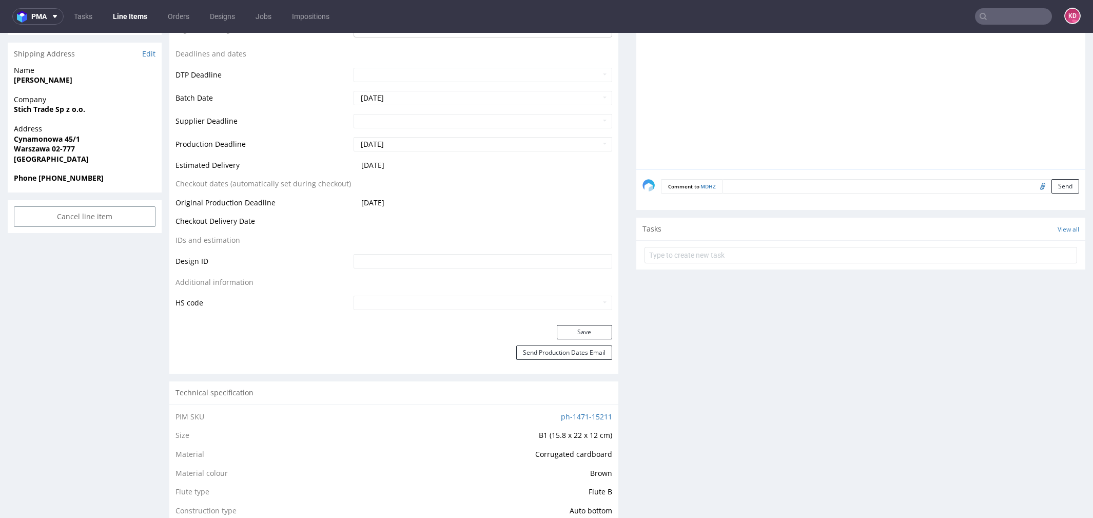
scroll to position [0, 0]
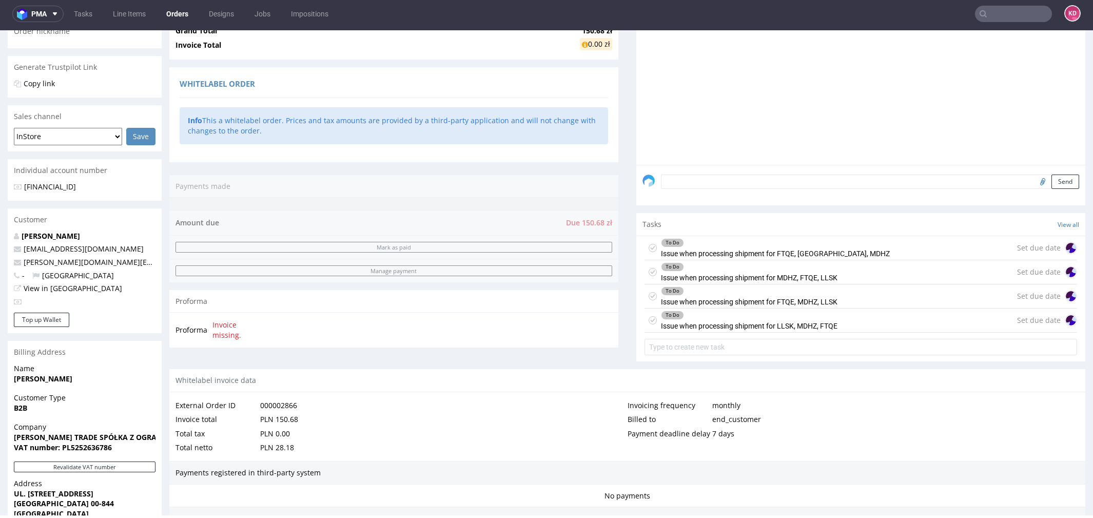
scroll to position [191, 0]
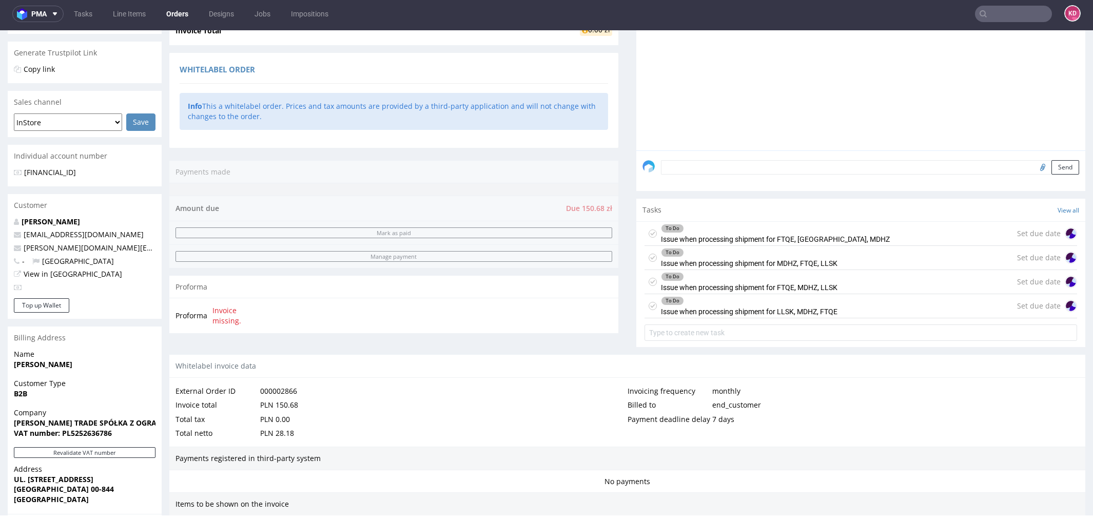
click at [648, 231] on icon at bounding box center [652, 233] width 8 height 8
click at [646, 251] on div "To Do Issue when processing shipment for MDHZ, FTQE, LLSK" at bounding box center [740, 258] width 193 height 24
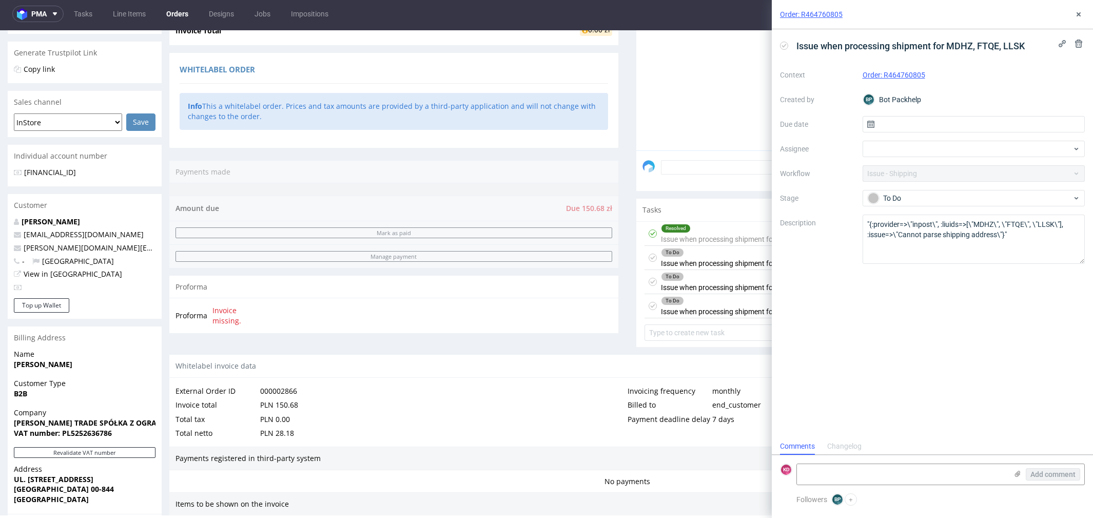
scroll to position [8, 0]
click at [648, 257] on icon at bounding box center [652, 257] width 8 height 8
click at [957, 196] on div "To Do" at bounding box center [969, 197] width 204 height 11
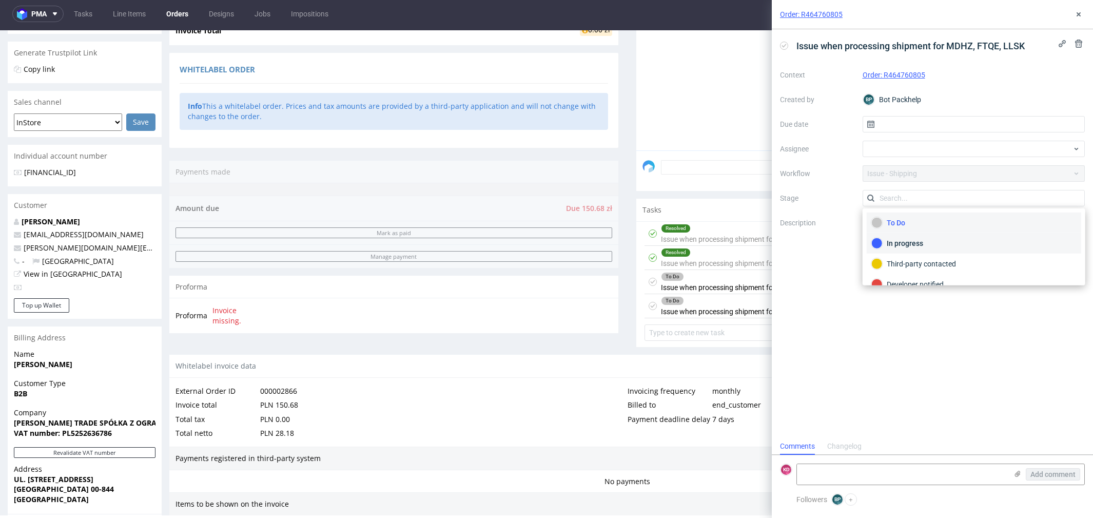
scroll to position [32, 0]
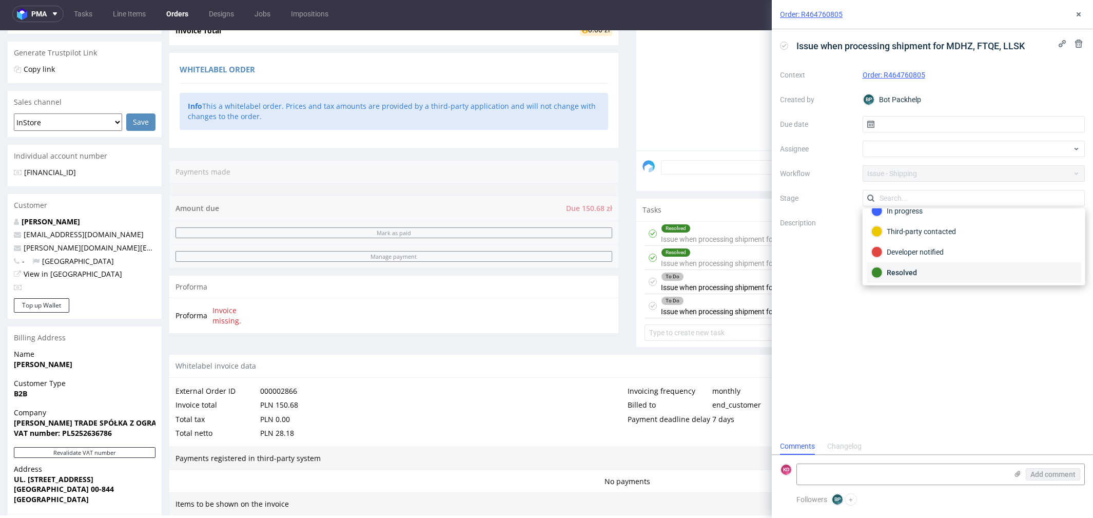
click at [906, 264] on div "Resolved" at bounding box center [973, 272] width 214 height 21
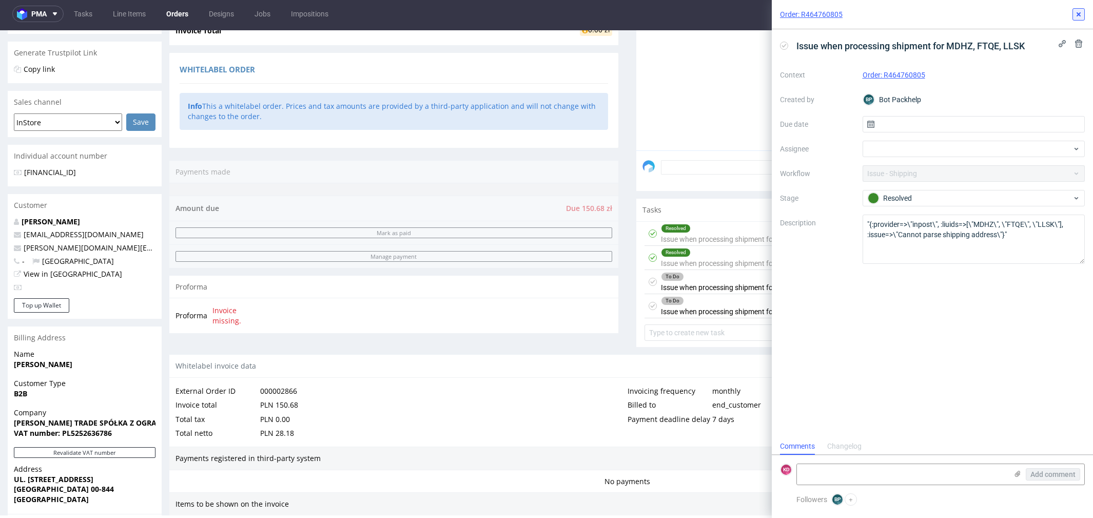
click at [1078, 17] on icon at bounding box center [1078, 14] width 8 height 8
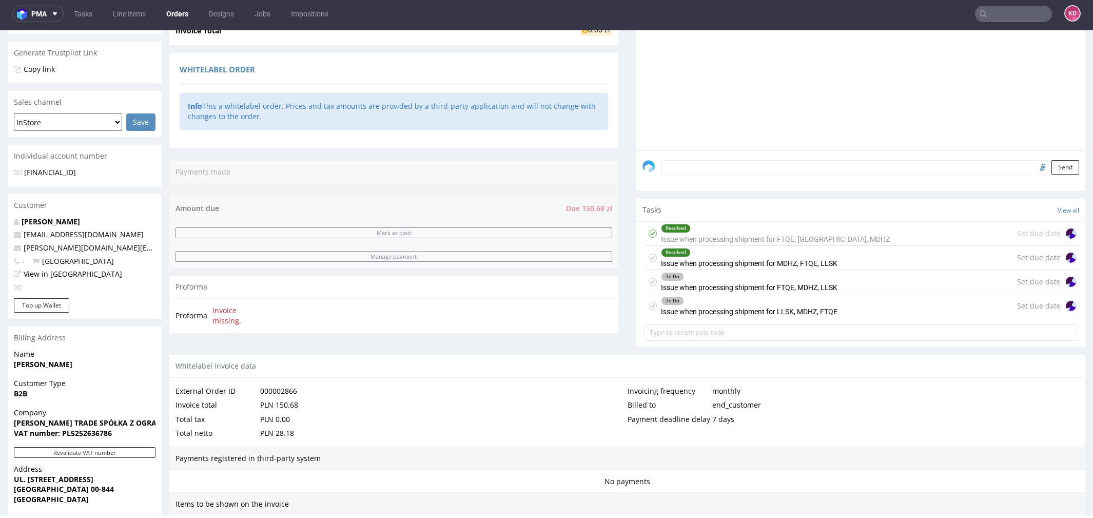
click at [648, 283] on icon at bounding box center [652, 282] width 8 height 8
click at [648, 305] on icon at bounding box center [652, 306] width 8 height 8
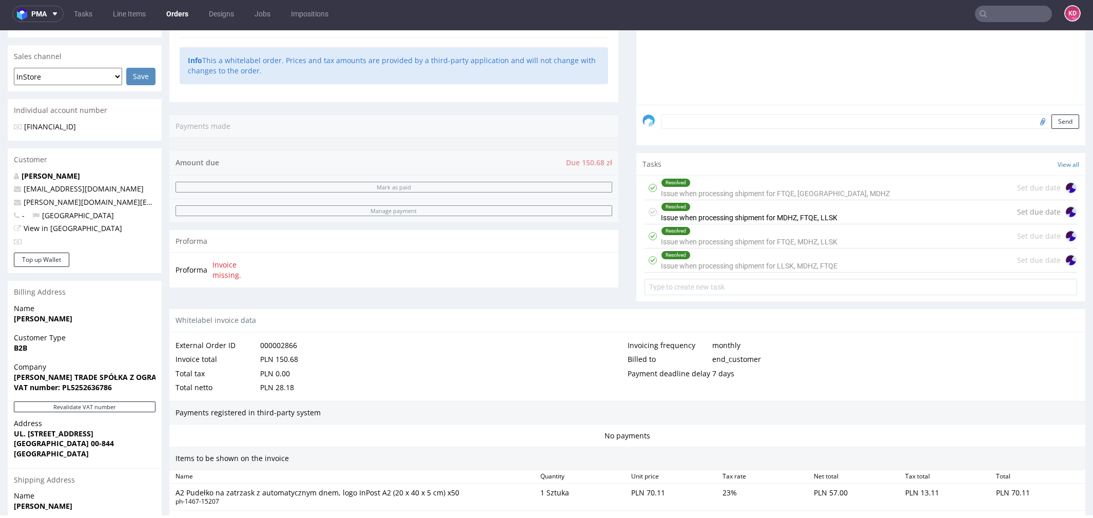
scroll to position [246, 0]
